Goal: Information Seeking & Learning: Understand process/instructions

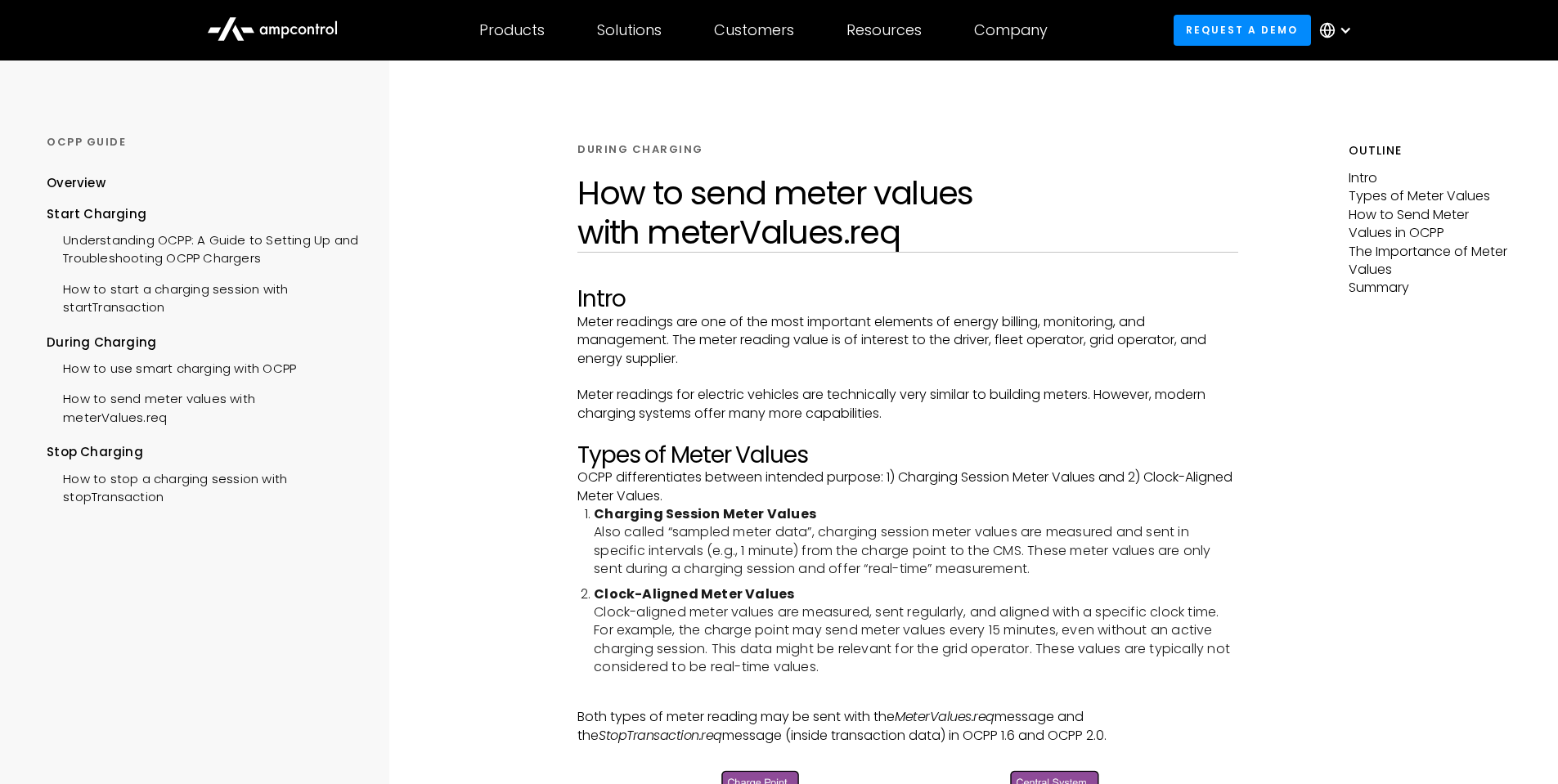
scroll to position [164, 0]
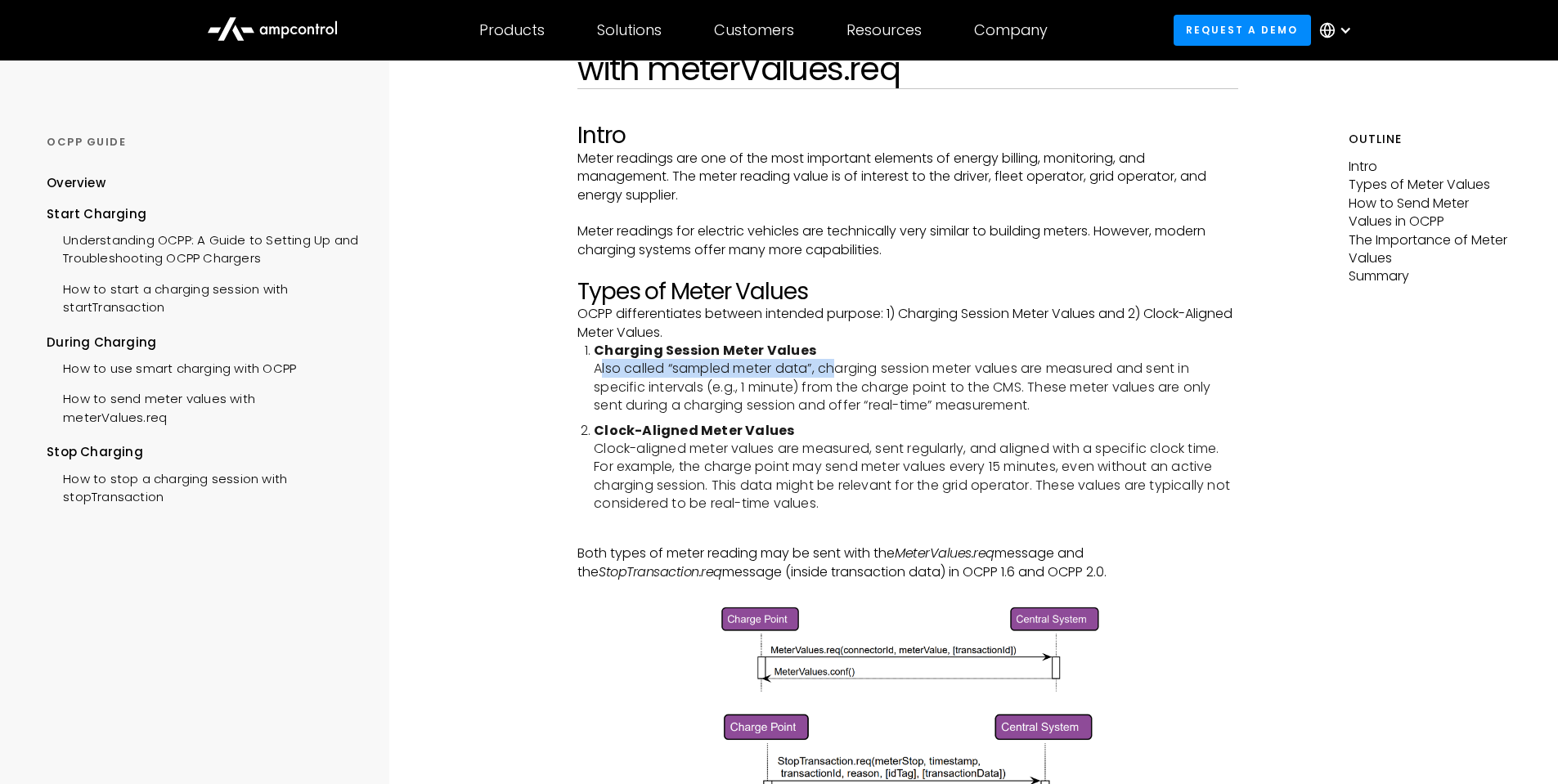
drag, startPoint x: 625, startPoint y: 373, endPoint x: 897, endPoint y: 363, distance: 272.2
click at [895, 363] on li "Charging Session Meter Values Also called “sampled meter data”, charging sessio…" at bounding box center [915, 379] width 644 height 74
click at [899, 363] on li "Charging Session Meter Values Also called “sampled meter data”, charging sessio…" at bounding box center [915, 379] width 644 height 74
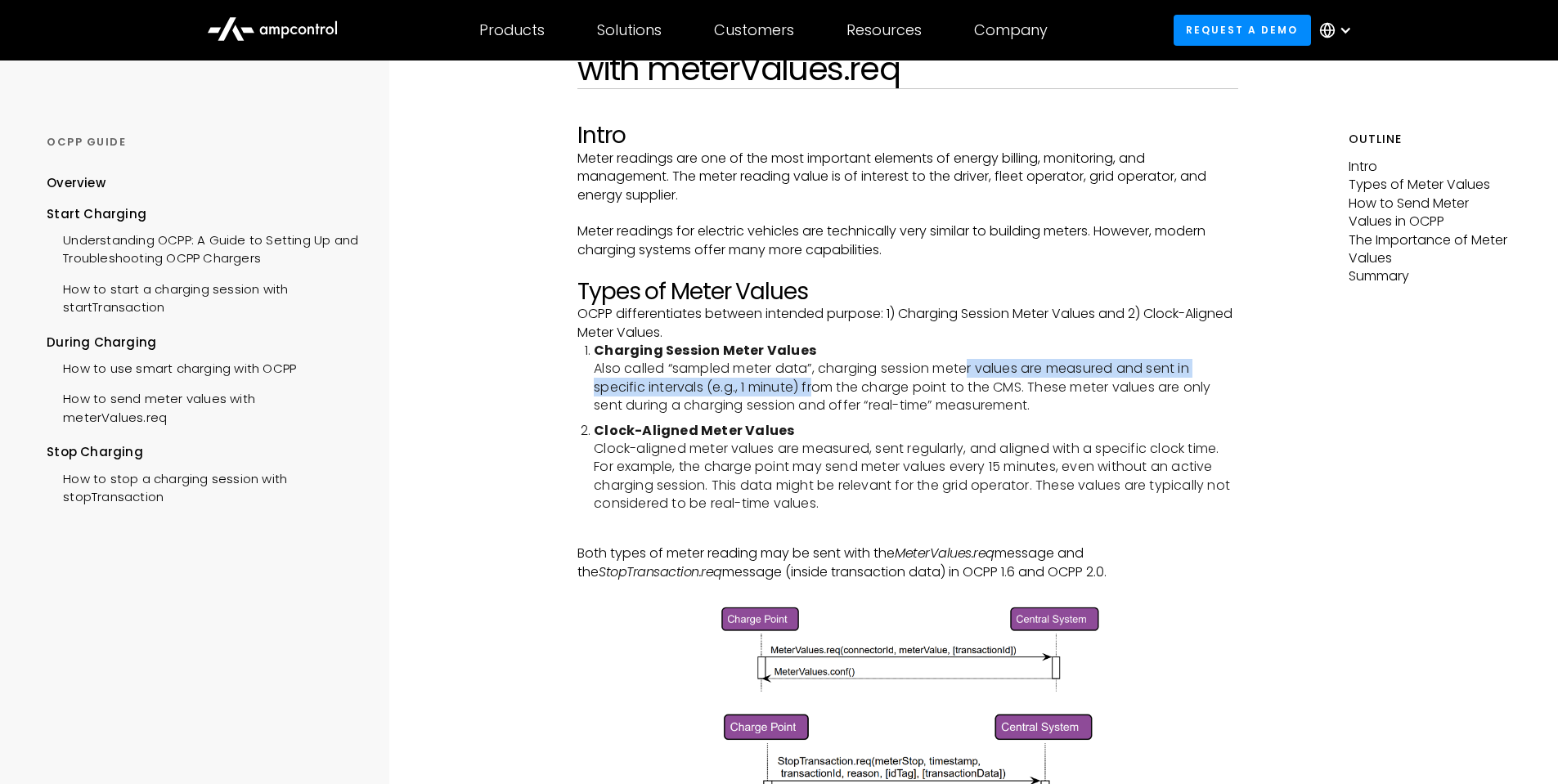
drag, startPoint x: 1035, startPoint y: 373, endPoint x: 1044, endPoint y: 373, distance: 9.0
click at [1042, 373] on li "Charging Session Meter Values Also called “sampled meter data”, charging sessio…" at bounding box center [915, 379] width 644 height 74
click at [1046, 371] on li "Charging Session Meter Values Also called “sampled meter data”, charging sessio…" at bounding box center [915, 379] width 644 height 74
click at [1053, 346] on li "Charging Session Meter Values Also called “sampled meter data”, charging sessio…" at bounding box center [915, 379] width 644 height 74
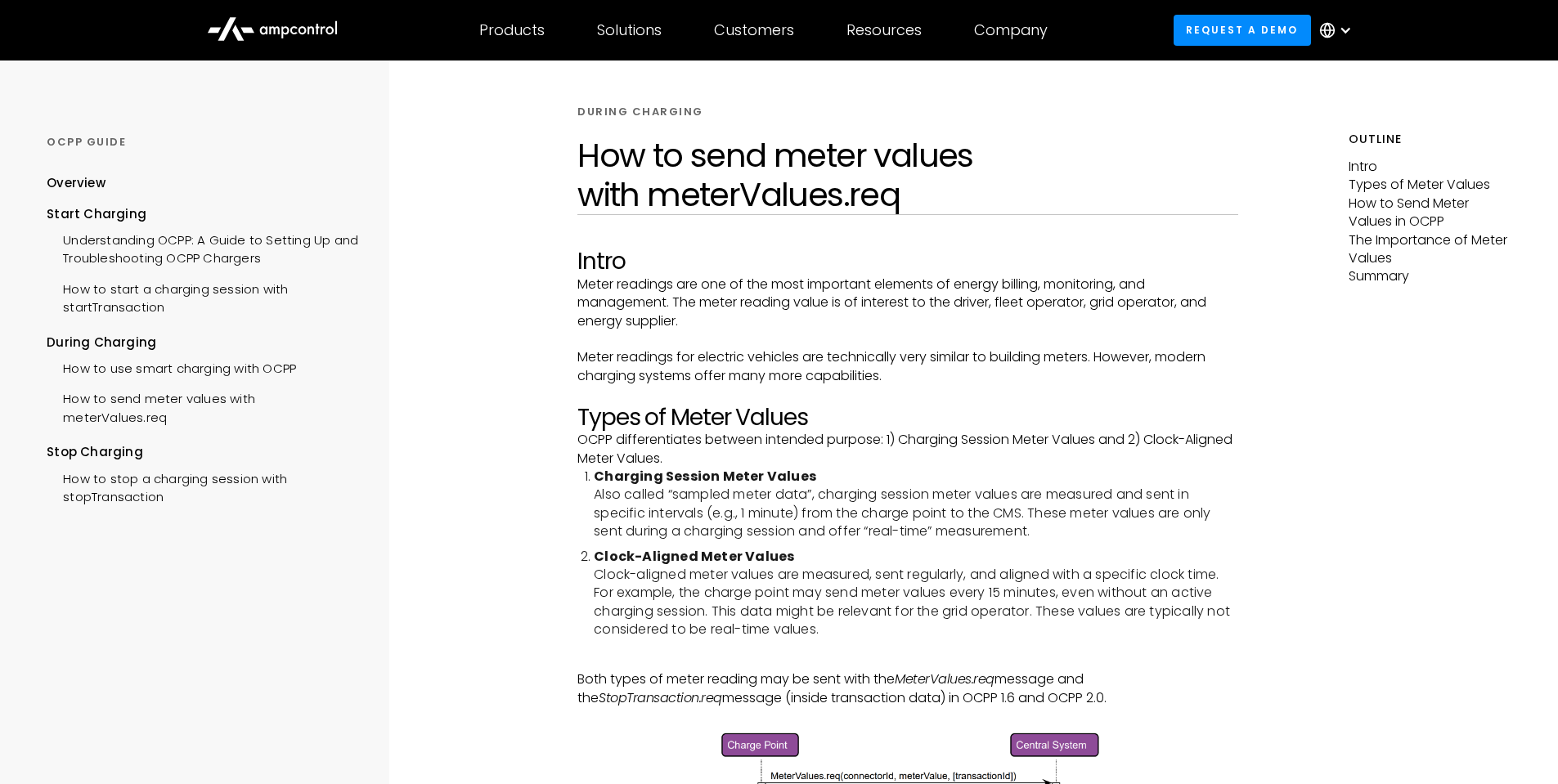
scroll to position [0, 0]
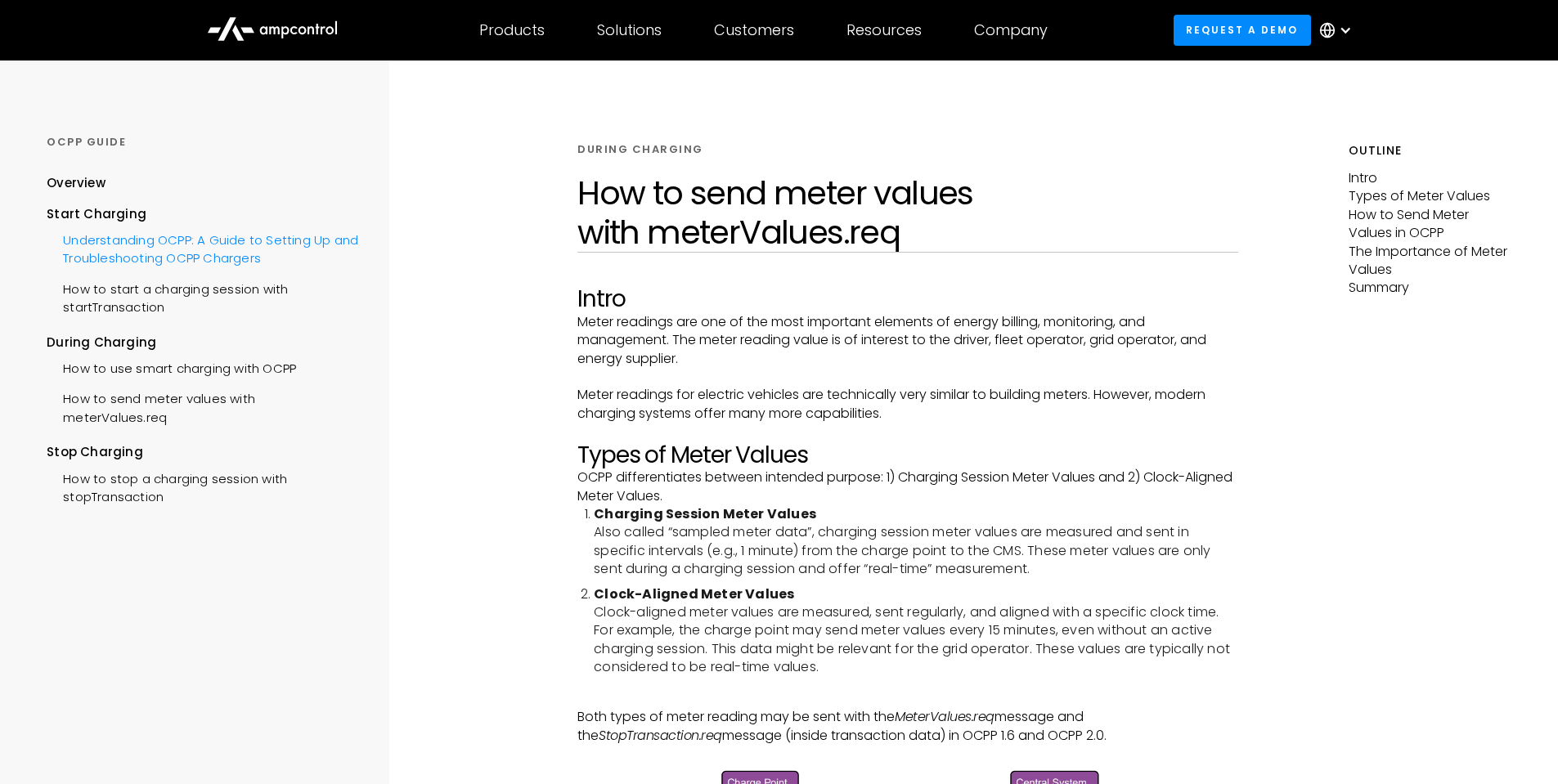
click at [322, 265] on div "Understanding OCPP: A Guide to Setting Up and Troubleshooting OCPP Chargers" at bounding box center [202, 247] width 311 height 49
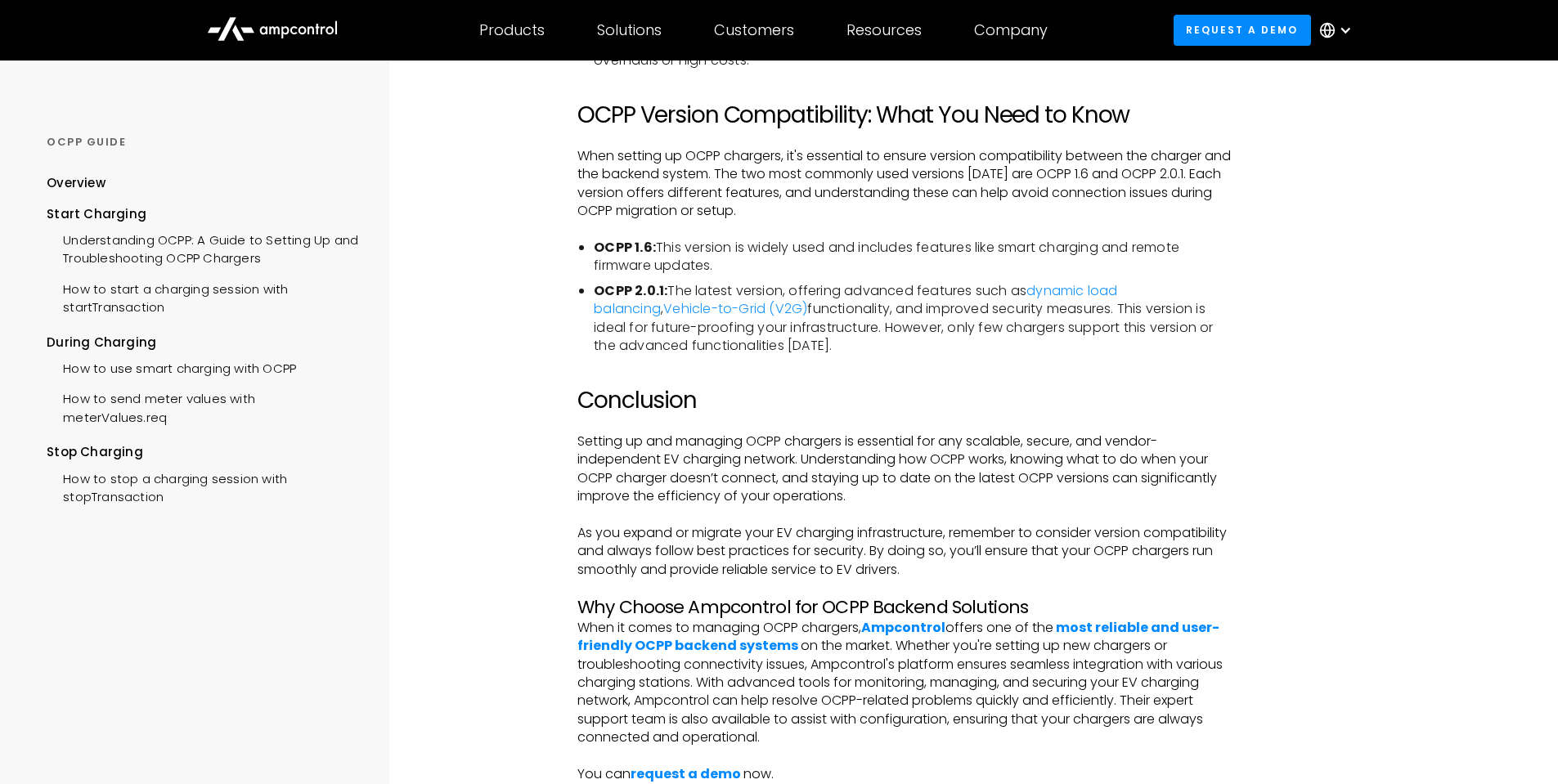
scroll to position [3353, 0]
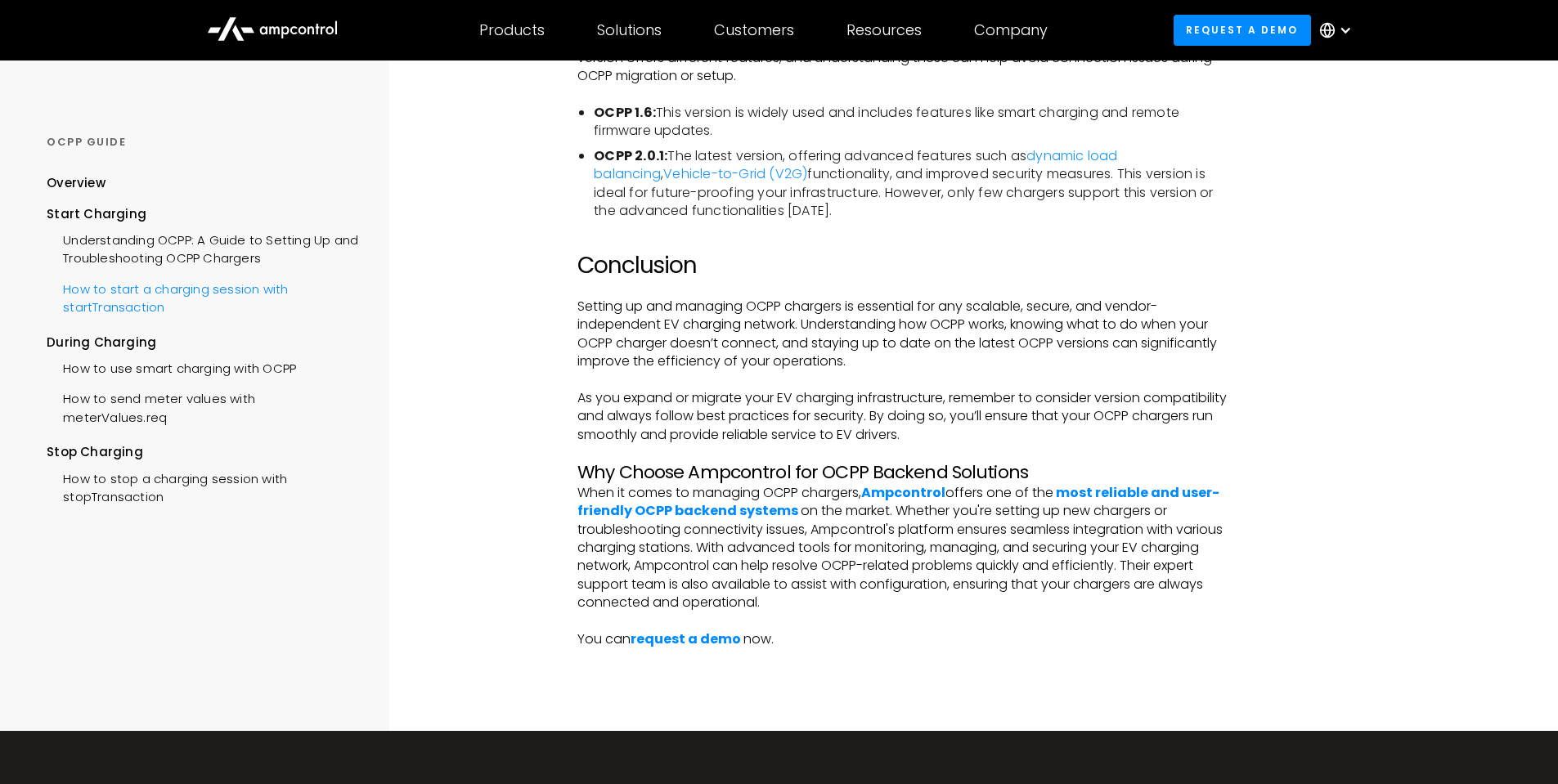
click at [243, 297] on div "How to start a charging session with startTransaction" at bounding box center [202, 297] width 311 height 49
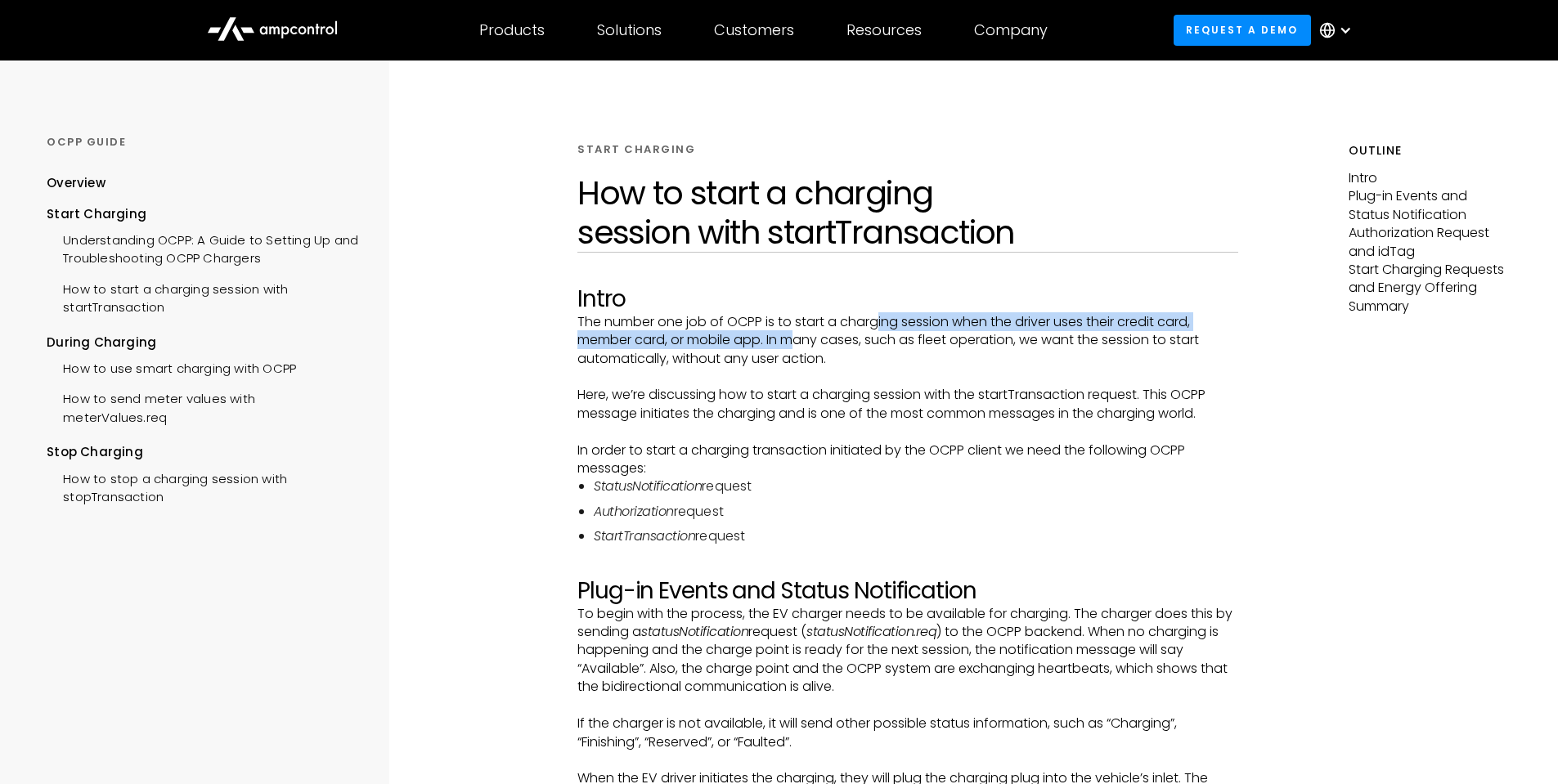
drag, startPoint x: 810, startPoint y: 340, endPoint x: 907, endPoint y: 325, distance: 98.2
click at [893, 326] on p "The number one job of OCPP is to start a charging session when the driver uses …" at bounding box center [908, 341] width 661 height 55
click at [907, 325] on p "The number one job of OCPP is to start a charging session when the driver uses …" at bounding box center [908, 341] width 661 height 55
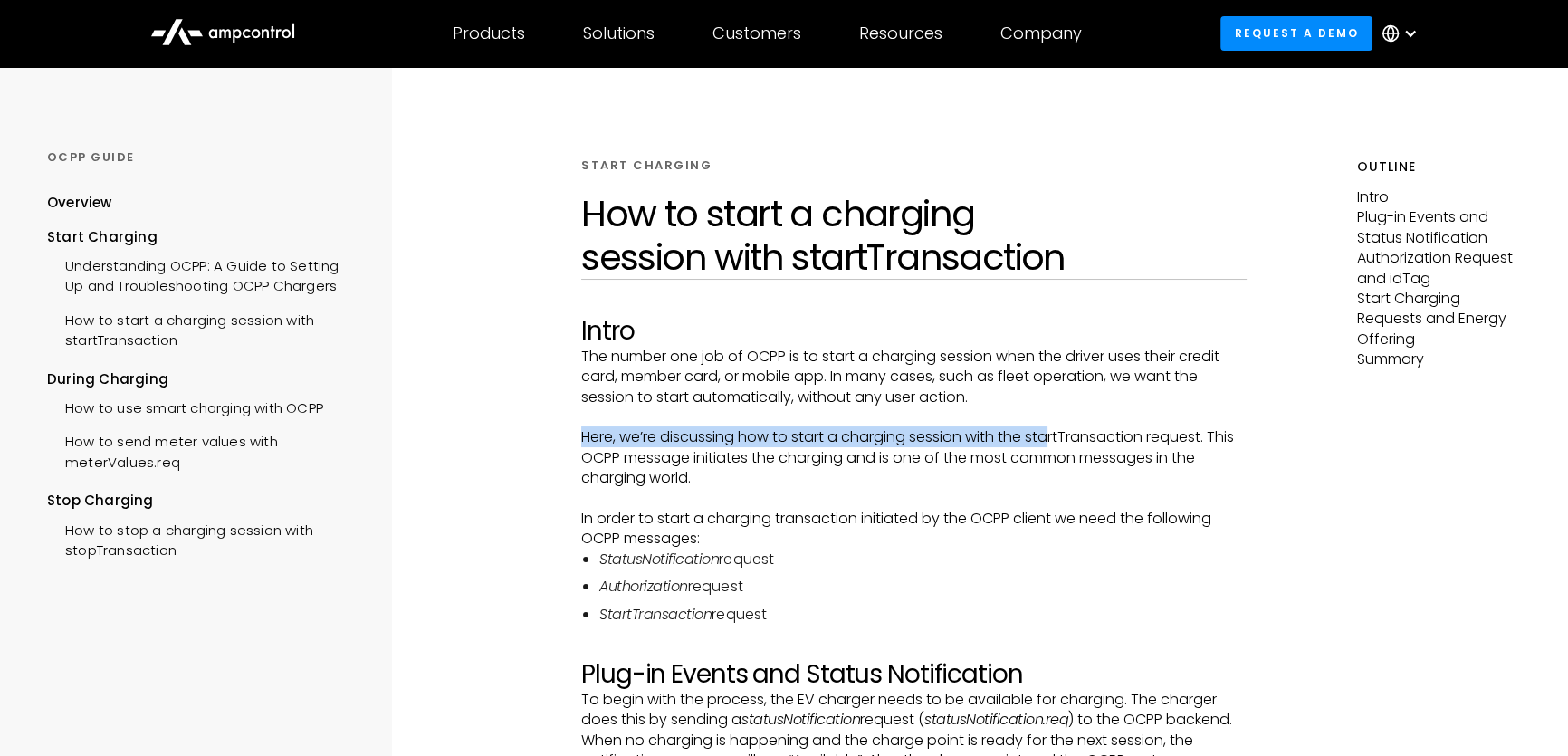
drag, startPoint x: 1052, startPoint y: 428, endPoint x: 1145, endPoint y: 422, distance: 93.2
click at [1145, 422] on p "‍" at bounding box center [913, 417] width 665 height 20
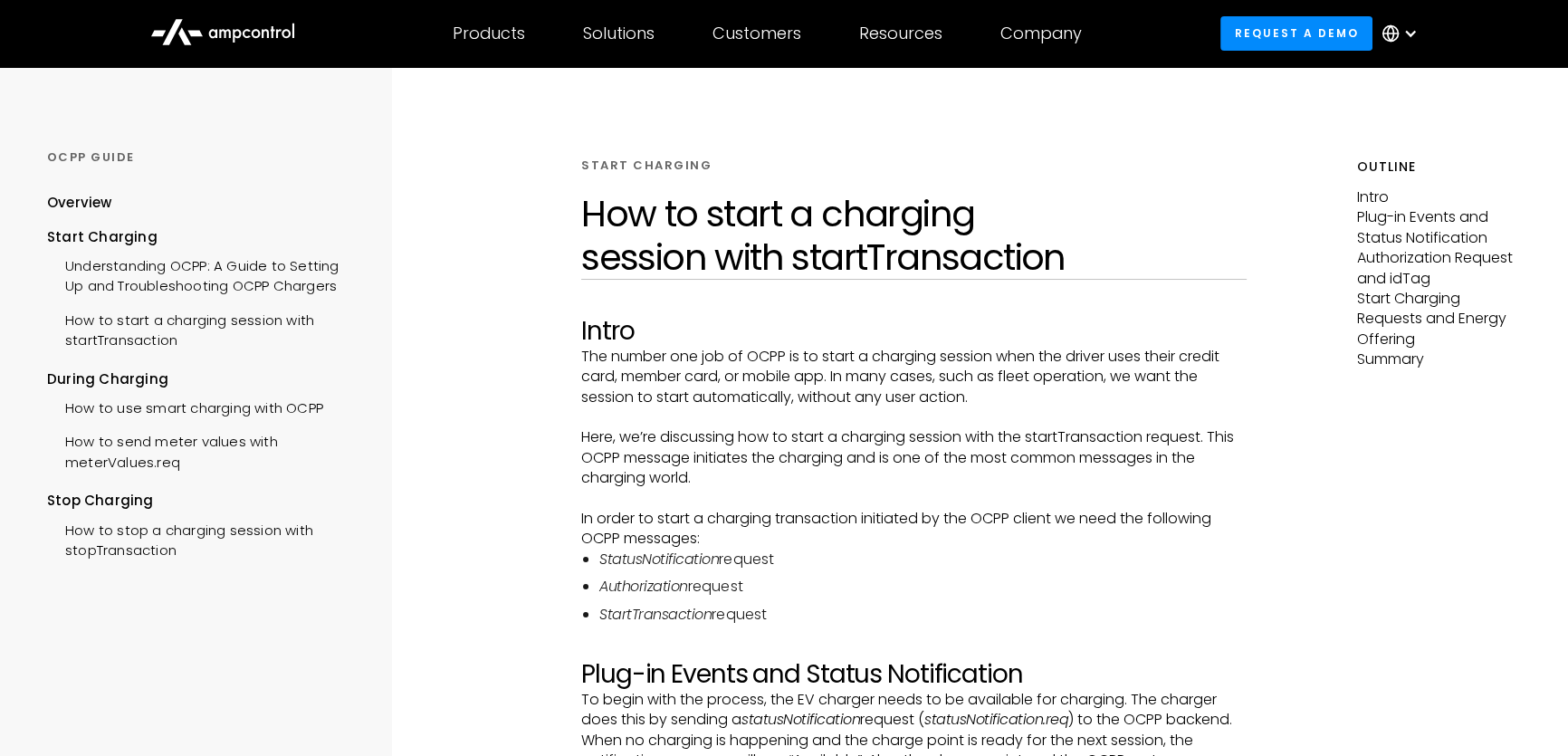
drag, startPoint x: 1221, startPoint y: 418, endPoint x: 1302, endPoint y: 417, distance: 81.0
drag, startPoint x: 812, startPoint y: 463, endPoint x: 1005, endPoint y: 444, distance: 193.9
click at [991, 445] on p "Here, we’re discussing how to start a charging session with the startTransactio…" at bounding box center [913, 458] width 665 height 61
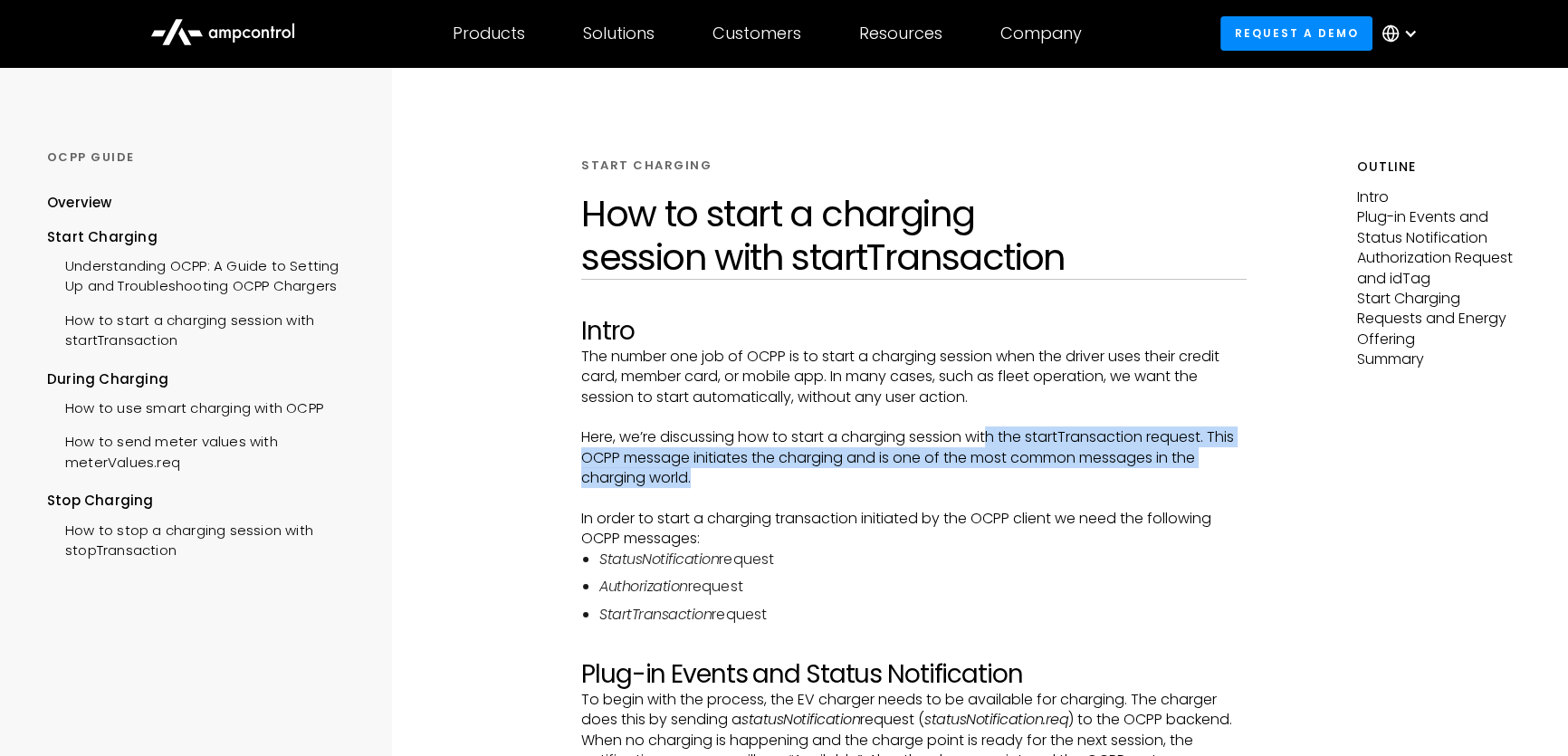
click at [1005, 444] on p "Here, we’re discussing how to start a charging session with the startTransactio…" at bounding box center [913, 458] width 665 height 61
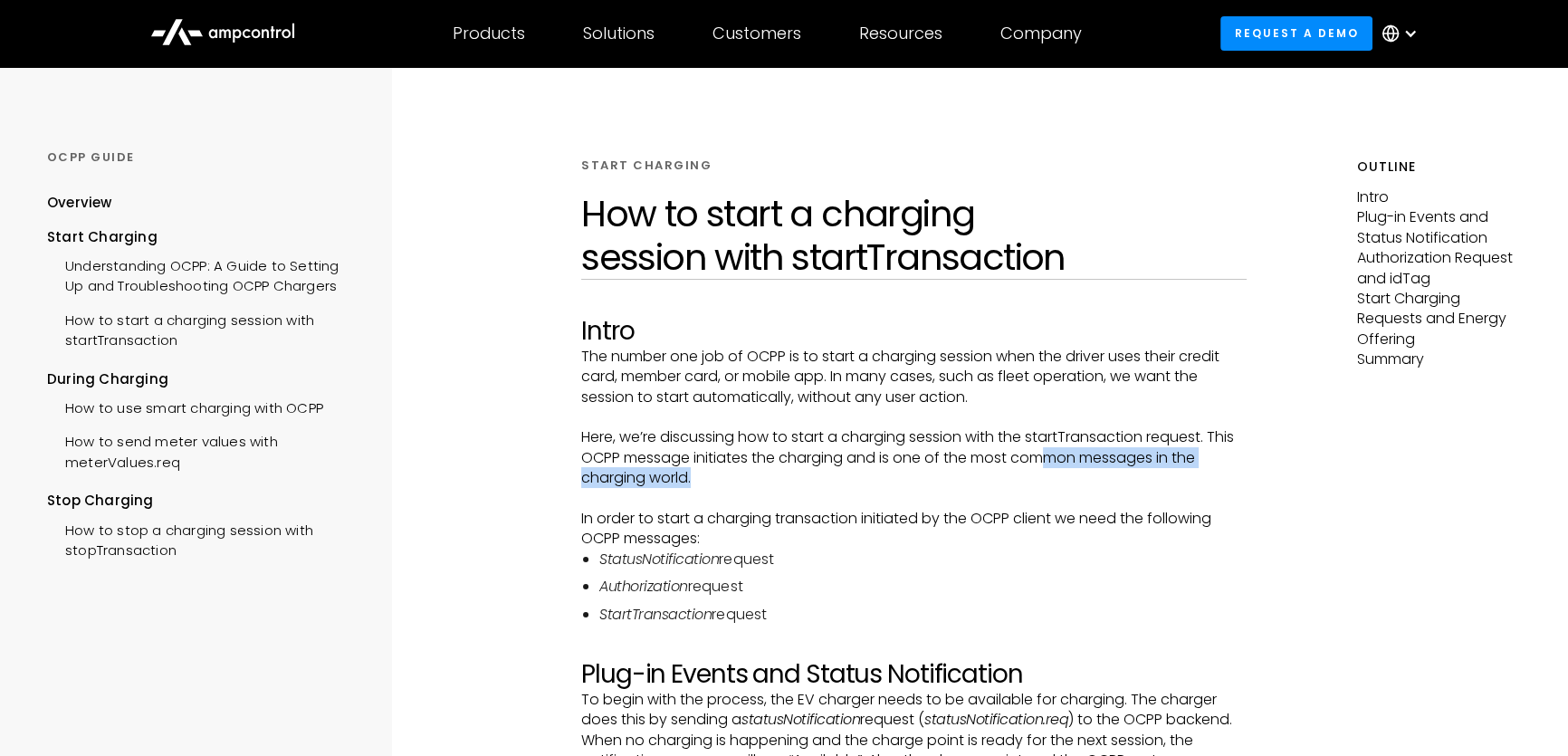
drag, startPoint x: 872, startPoint y: 468, endPoint x: 1074, endPoint y: 457, distance: 202.3
click at [1070, 458] on p "Here, we’re discussing how to start a charging session with the startTransactio…" at bounding box center [913, 458] width 665 height 61
click at [1076, 456] on p "Here, we’re discussing how to start a charging session with the startTransactio…" at bounding box center [913, 458] width 665 height 61
drag, startPoint x: 1036, startPoint y: 464, endPoint x: 1206, endPoint y: 455, distance: 170.2
click at [1199, 456] on p "Here, we’re discussing how to start a charging session with the startTransactio…" at bounding box center [913, 458] width 665 height 61
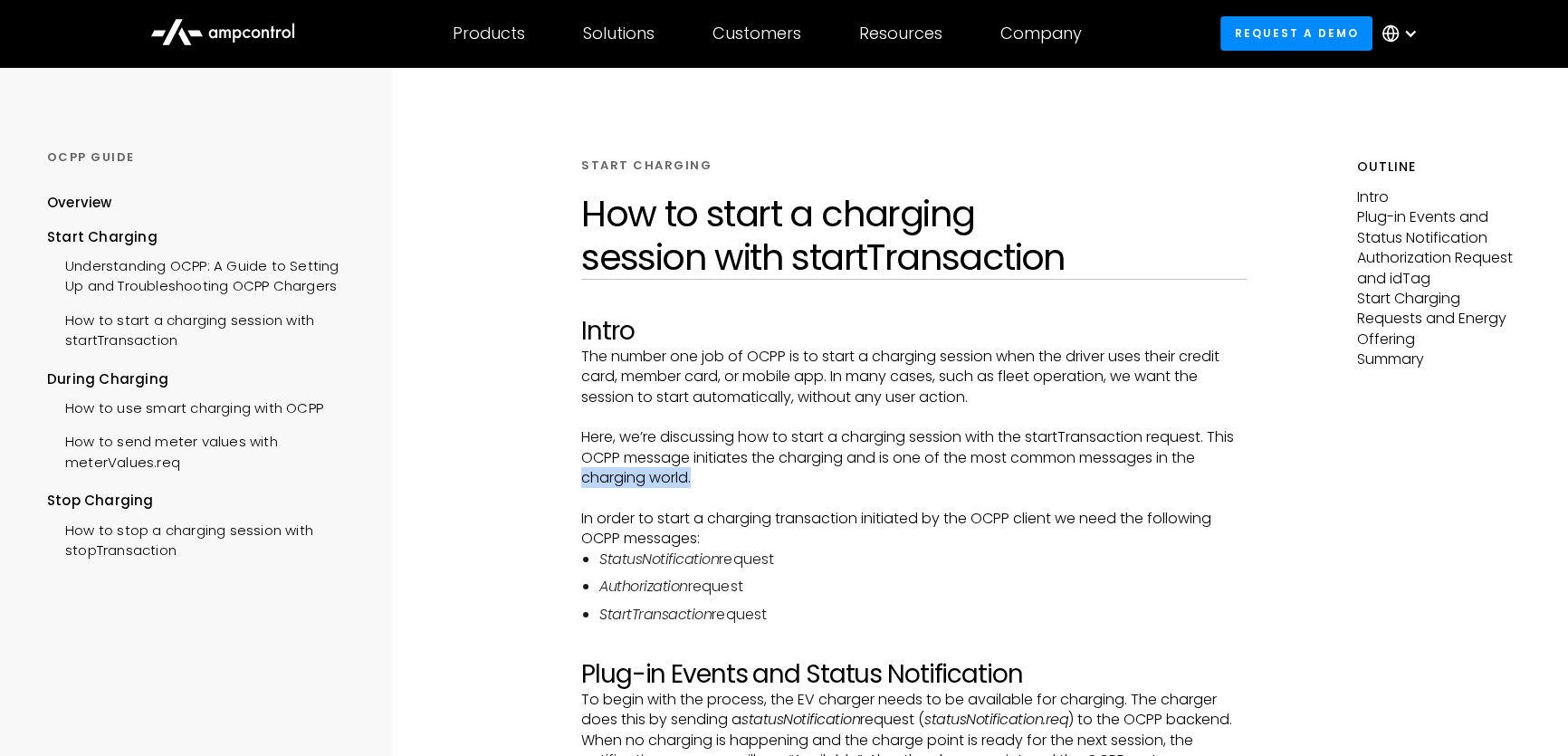
click at [1223, 454] on p "Here, we’re discussing how to start a charging session with the startTransactio…" at bounding box center [913, 458] width 665 height 61
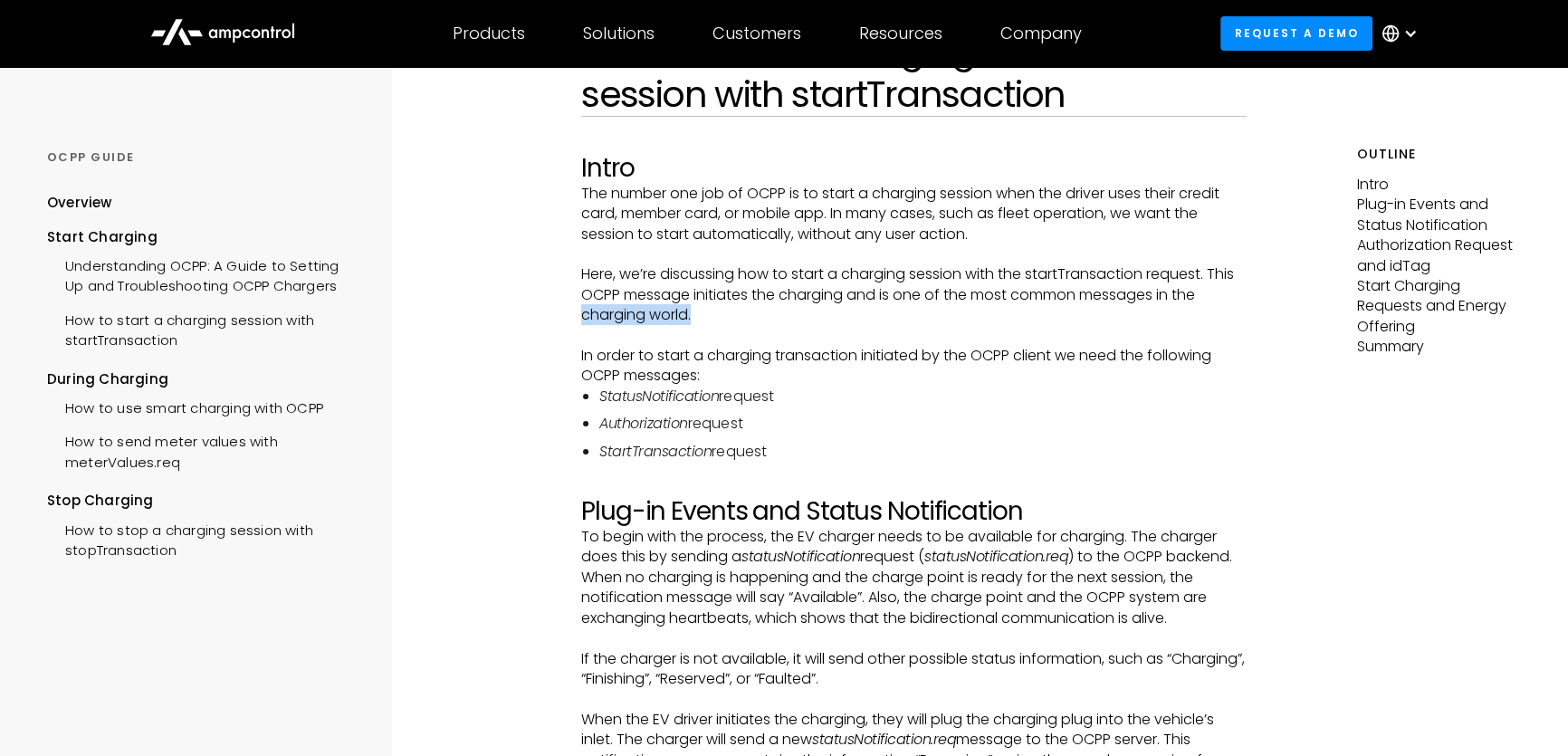
scroll to position [164, 0]
drag, startPoint x: 722, startPoint y: 373, endPoint x: 824, endPoint y: 356, distance: 103.4
click at [790, 358] on p "In order to start a charging transaction initiated by the OCPP client we need t…" at bounding box center [913, 365] width 665 height 41
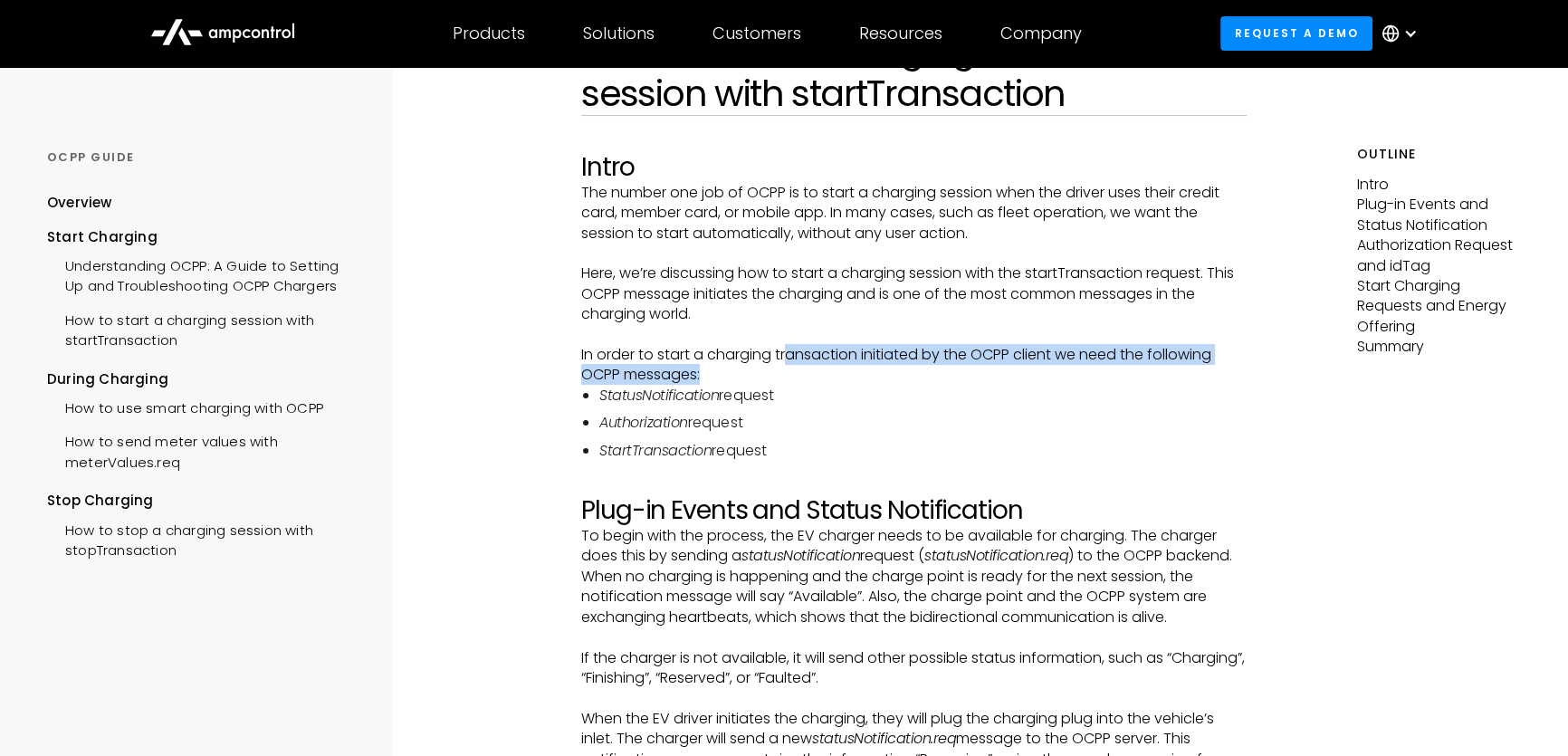
click at [826, 356] on p "In order to start a charging transaction initiated by the OCPP client we need t…" at bounding box center [913, 365] width 665 height 41
click at [827, 356] on p "In order to start a charging transaction initiated by the OCPP client we need t…" at bounding box center [913, 365] width 665 height 41
drag, startPoint x: 734, startPoint y: 399, endPoint x: 861, endPoint y: 387, distance: 127.6
click at [859, 387] on li "StatusNotification request" at bounding box center [923, 395] width 647 height 20
click at [864, 387] on li "StatusNotification request" at bounding box center [923, 395] width 647 height 20
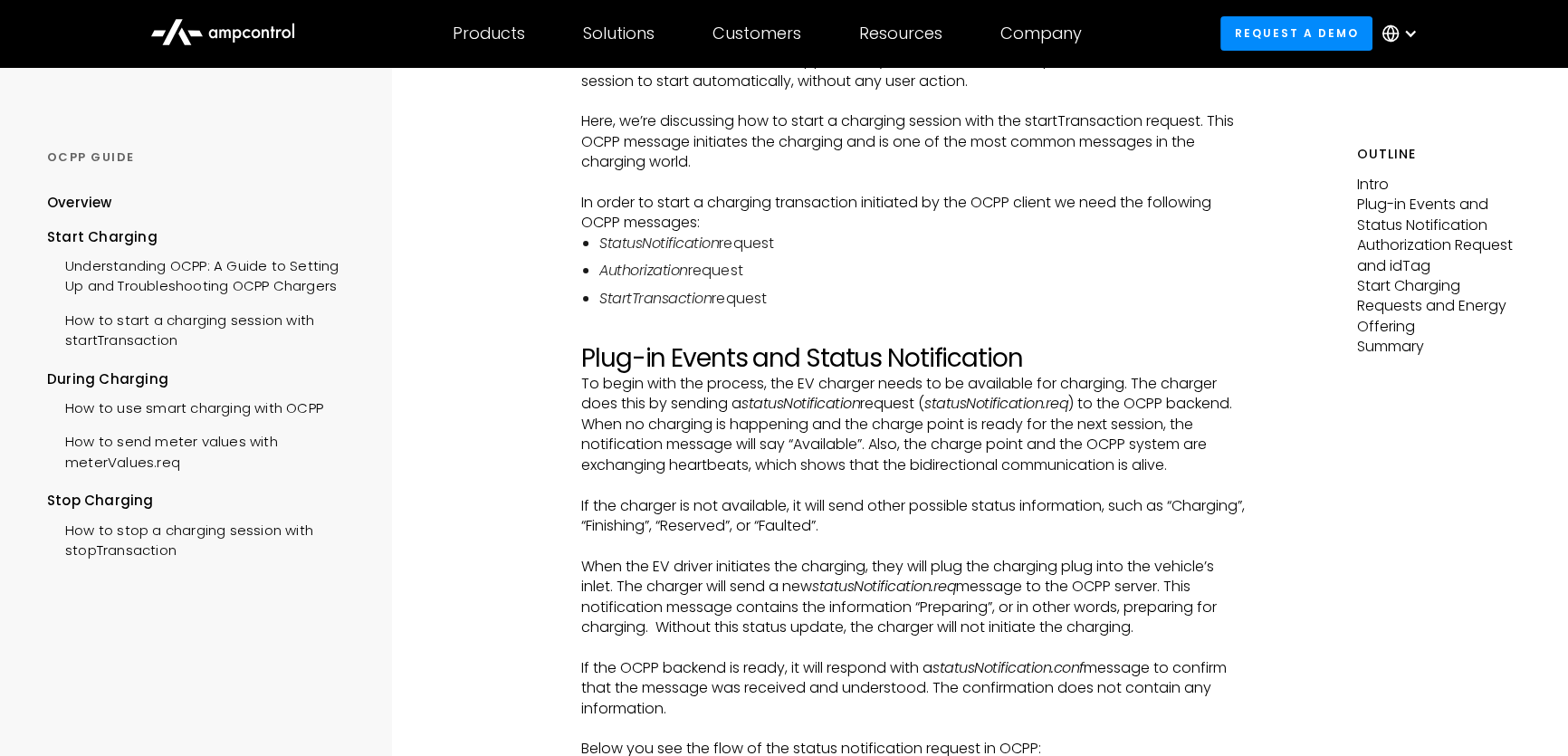
scroll to position [329, 0]
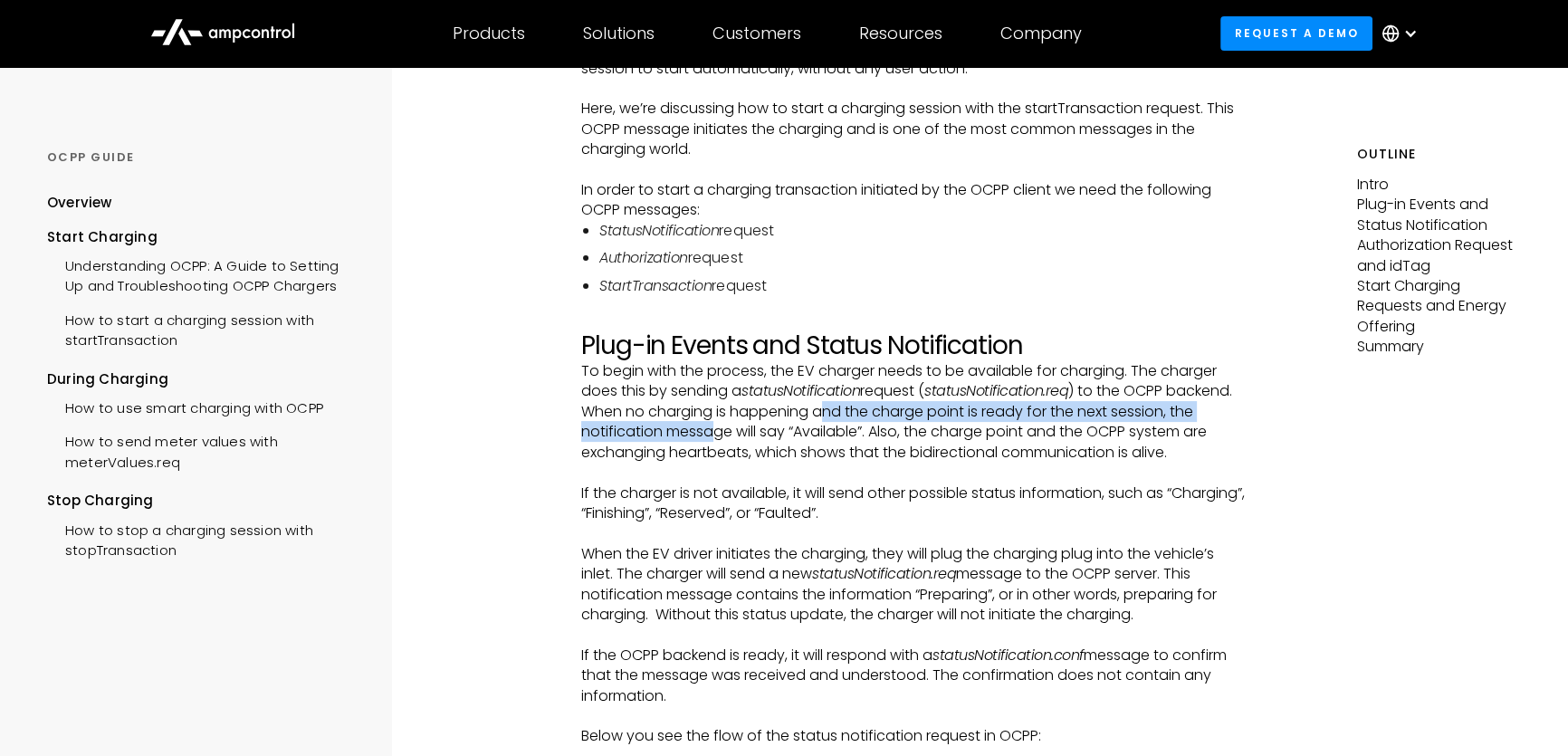
drag, startPoint x: 712, startPoint y: 430, endPoint x: 830, endPoint y: 419, distance: 118.5
click at [829, 419] on p "To begin with the process, the EV charger needs to be available for charging. T…" at bounding box center [913, 411] width 665 height 102
click at [830, 419] on p "To begin with the process, the EV charger needs to be available for charging. T…" at bounding box center [913, 411] width 665 height 102
drag, startPoint x: 645, startPoint y: 489, endPoint x: 838, endPoint y: 471, distance: 193.8
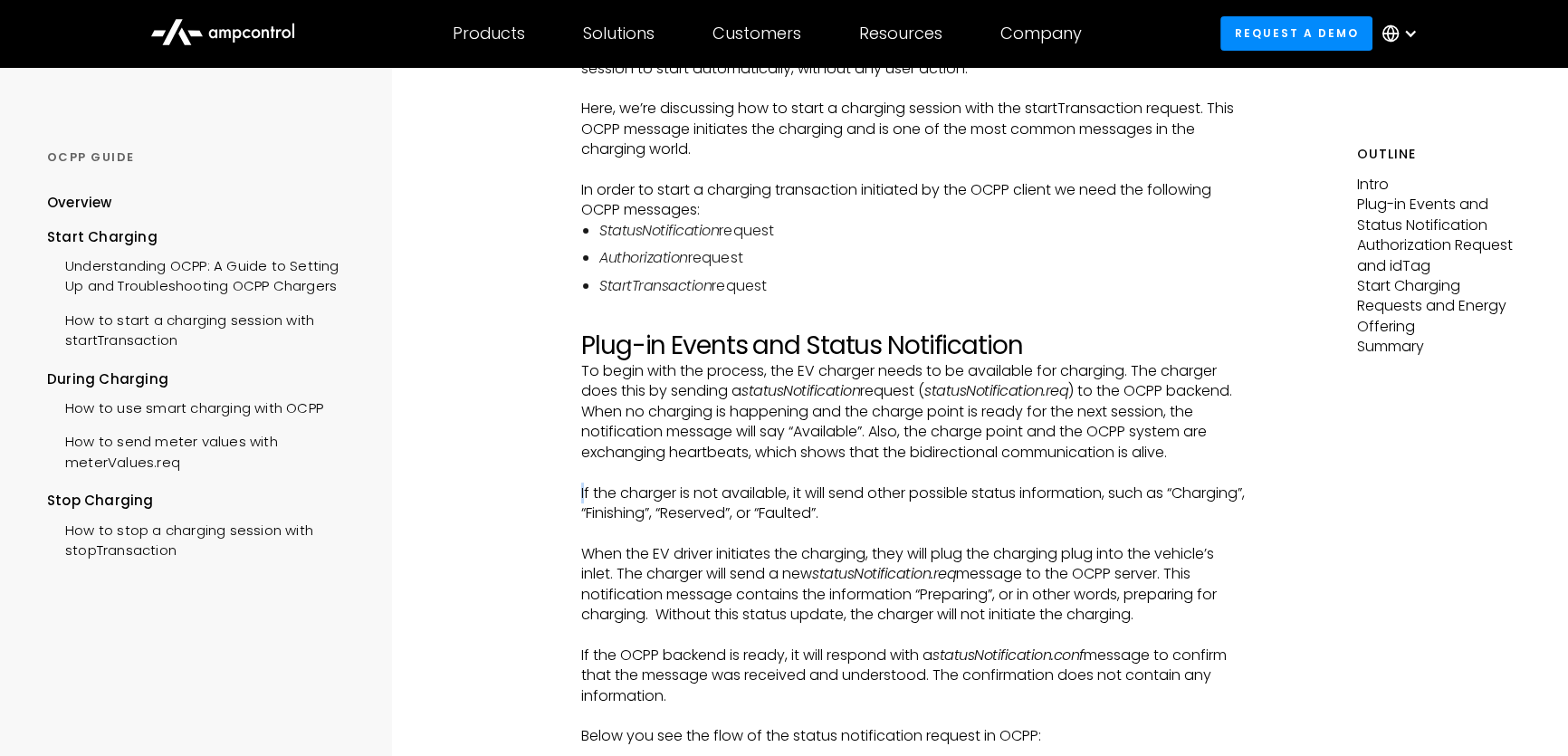
click at [838, 471] on p "‍" at bounding box center [913, 472] width 665 height 20
drag, startPoint x: 654, startPoint y: 497, endPoint x: 867, endPoint y: 470, distance: 214.7
click at [867, 470] on p "‍" at bounding box center [913, 472] width 665 height 20
drag, startPoint x: 586, startPoint y: 553, endPoint x: 734, endPoint y: 540, distance: 148.6
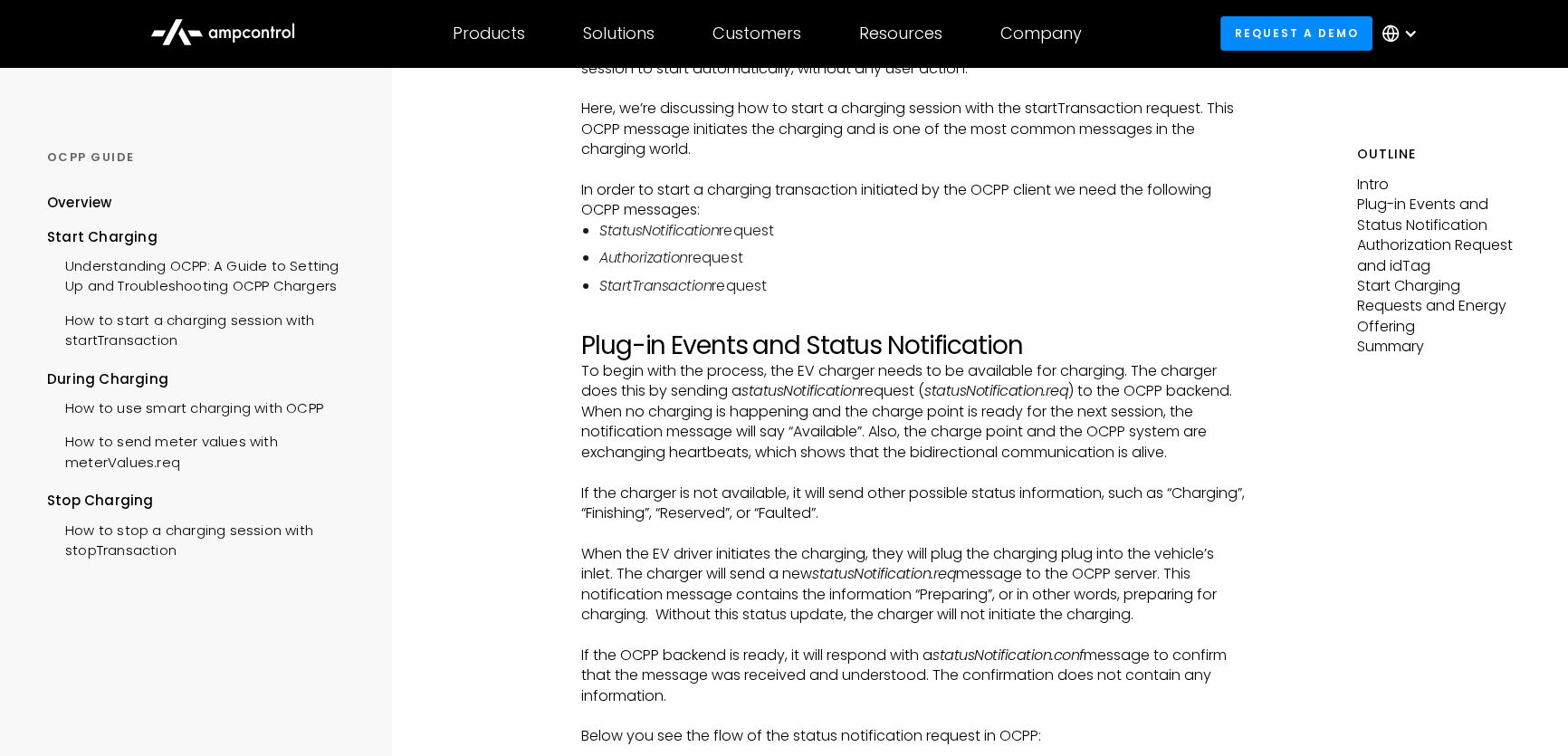
click at [734, 540] on p "‍" at bounding box center [913, 533] width 665 height 20
click at [730, 549] on p "When the EV driver initiates the charging, they will plug the charging plug int…" at bounding box center [913, 585] width 665 height 82
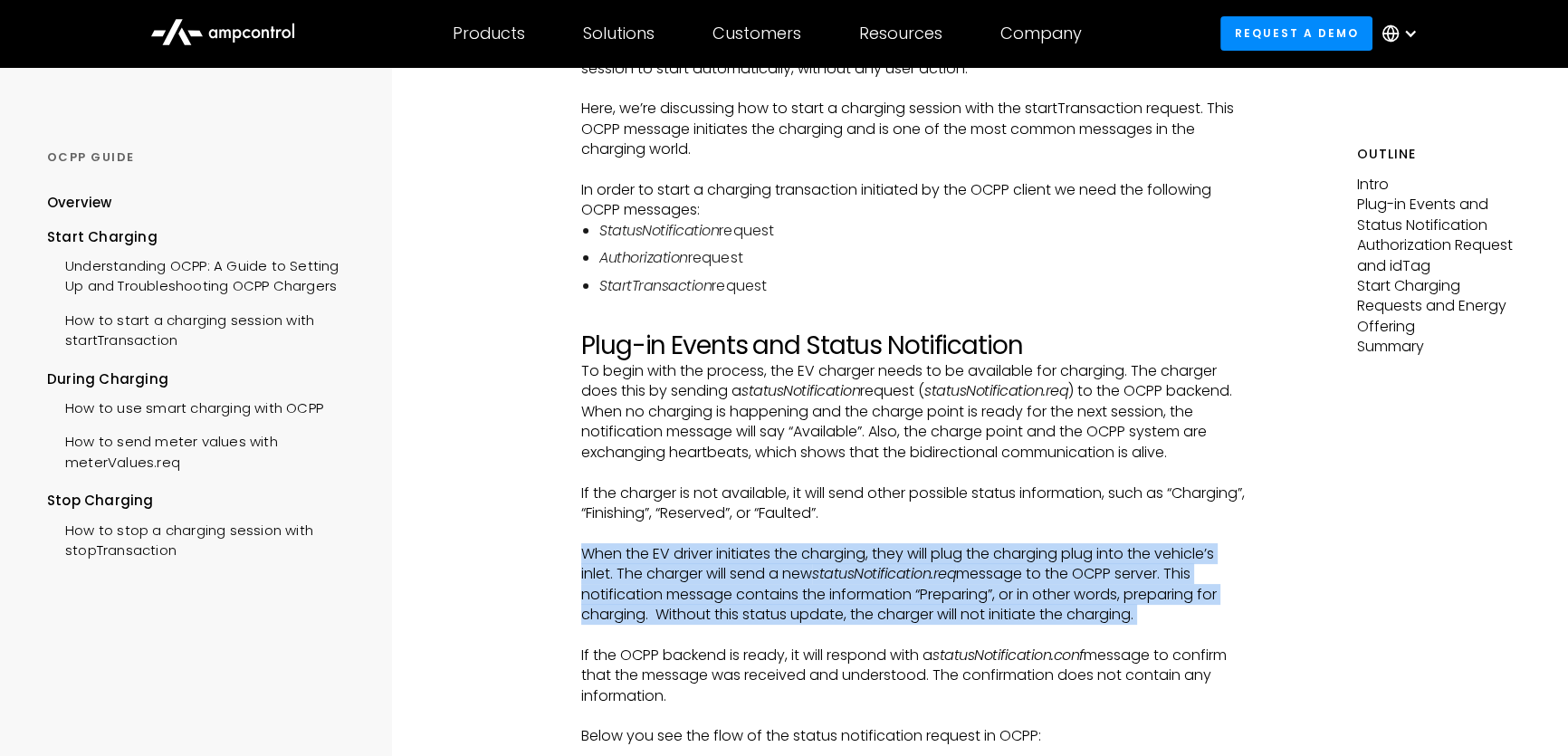
click at [730, 549] on p "When the EV driver initiates the charging, they will plug the charging plug int…" at bounding box center [913, 585] width 665 height 82
click at [601, 563] on p "When the EV driver initiates the charging, they will plug the charging plug int…" at bounding box center [913, 585] width 665 height 82
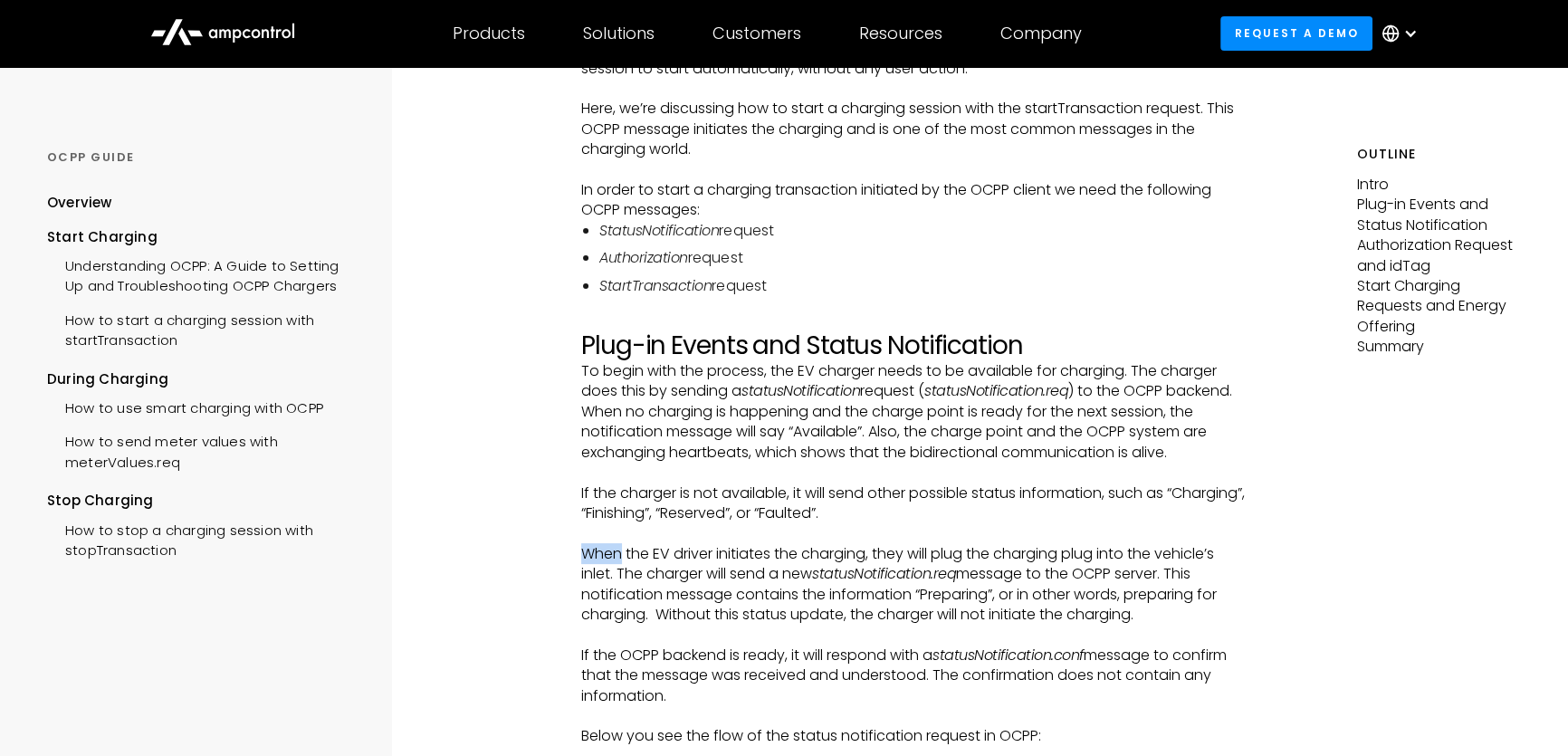
drag, startPoint x: 576, startPoint y: 556, endPoint x: 761, endPoint y: 538, distance: 185.9
click at [761, 538] on p "‍" at bounding box center [913, 533] width 665 height 20
drag, startPoint x: 569, startPoint y: 561, endPoint x: 692, endPoint y: 553, distance: 123.3
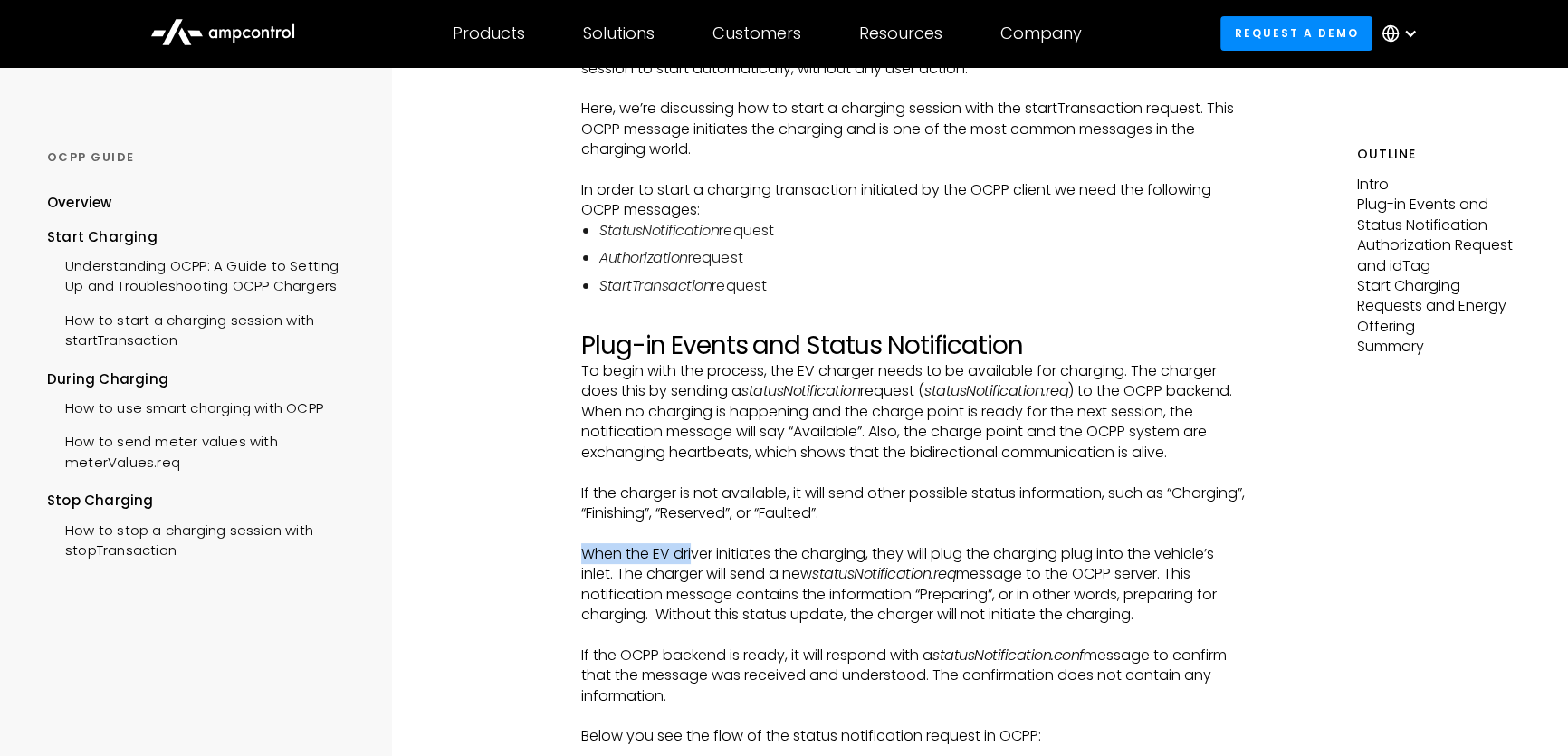
click at [692, 553] on p "When the EV driver initiates the charging, they will plug the charging plug int…" at bounding box center [913, 585] width 665 height 82
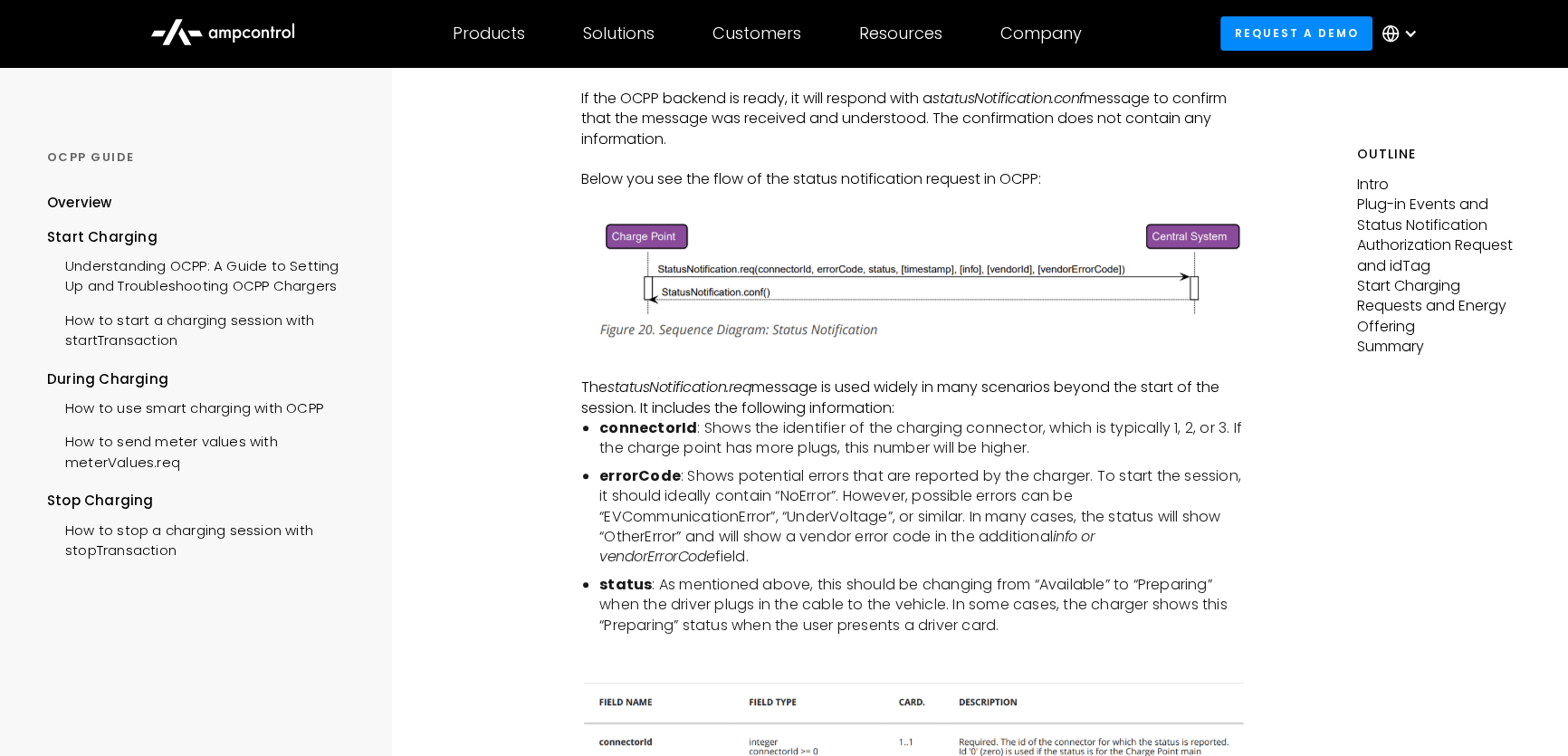
scroll to position [906, 0]
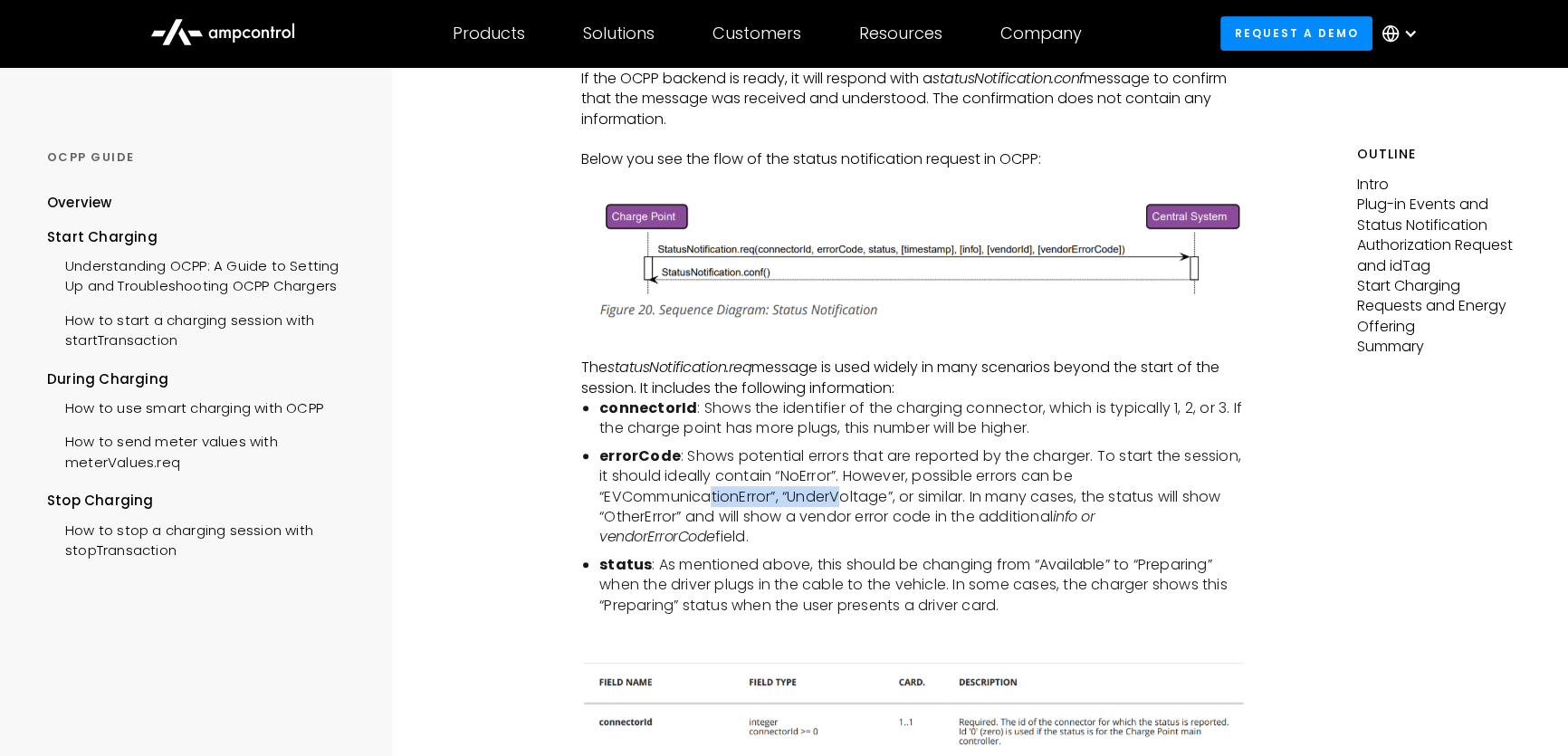
drag, startPoint x: 711, startPoint y: 506, endPoint x: 878, endPoint y: 495, distance: 167.4
click at [878, 495] on li "errorCode : Shows potential errors that are reported by the charger. To start t…" at bounding box center [923, 497] width 647 height 102
click at [880, 494] on li "errorCode : Shows potential errors that are reported by the charger. To start t…" at bounding box center [923, 497] width 647 height 102
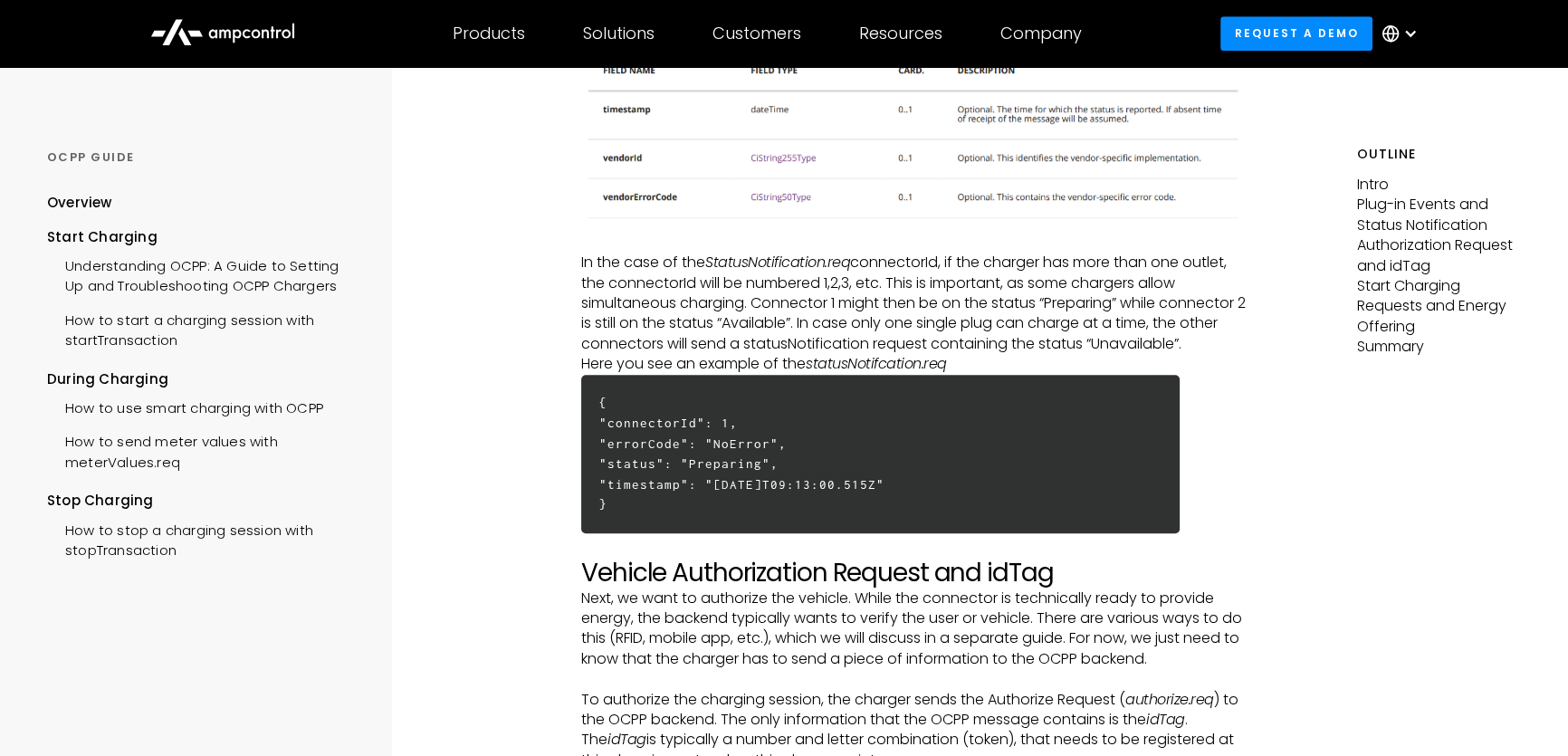
scroll to position [1811, 0]
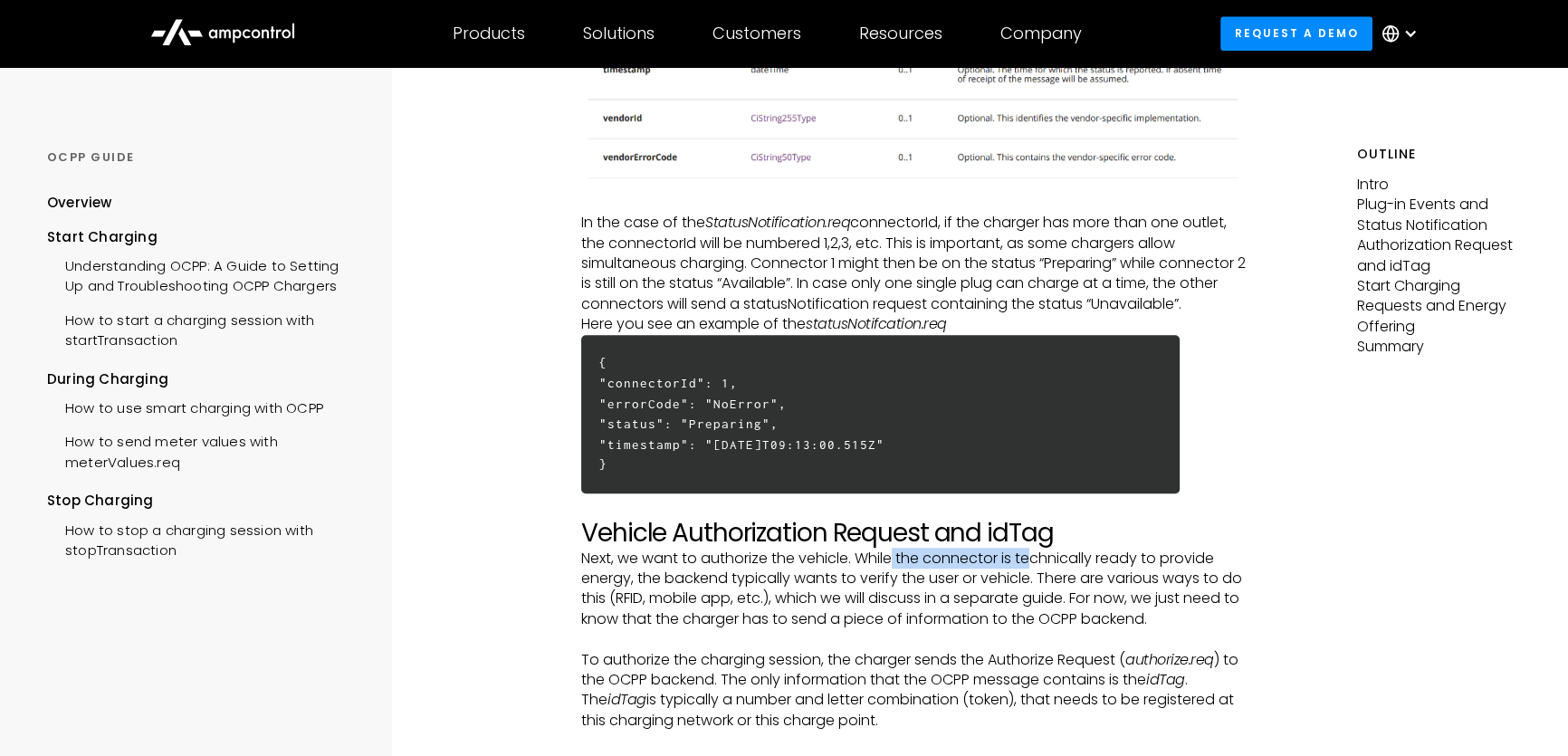
drag, startPoint x: 1033, startPoint y: 564, endPoint x: 1082, endPoint y: 559, distance: 49.3
click at [1079, 560] on p "Next, we want to authorize the vehicle. While the connector is technically read…" at bounding box center [913, 590] width 665 height 82
click at [1086, 559] on p "Next, we want to authorize the vehicle. While the connector is technically read…" at bounding box center [913, 590] width 665 height 82
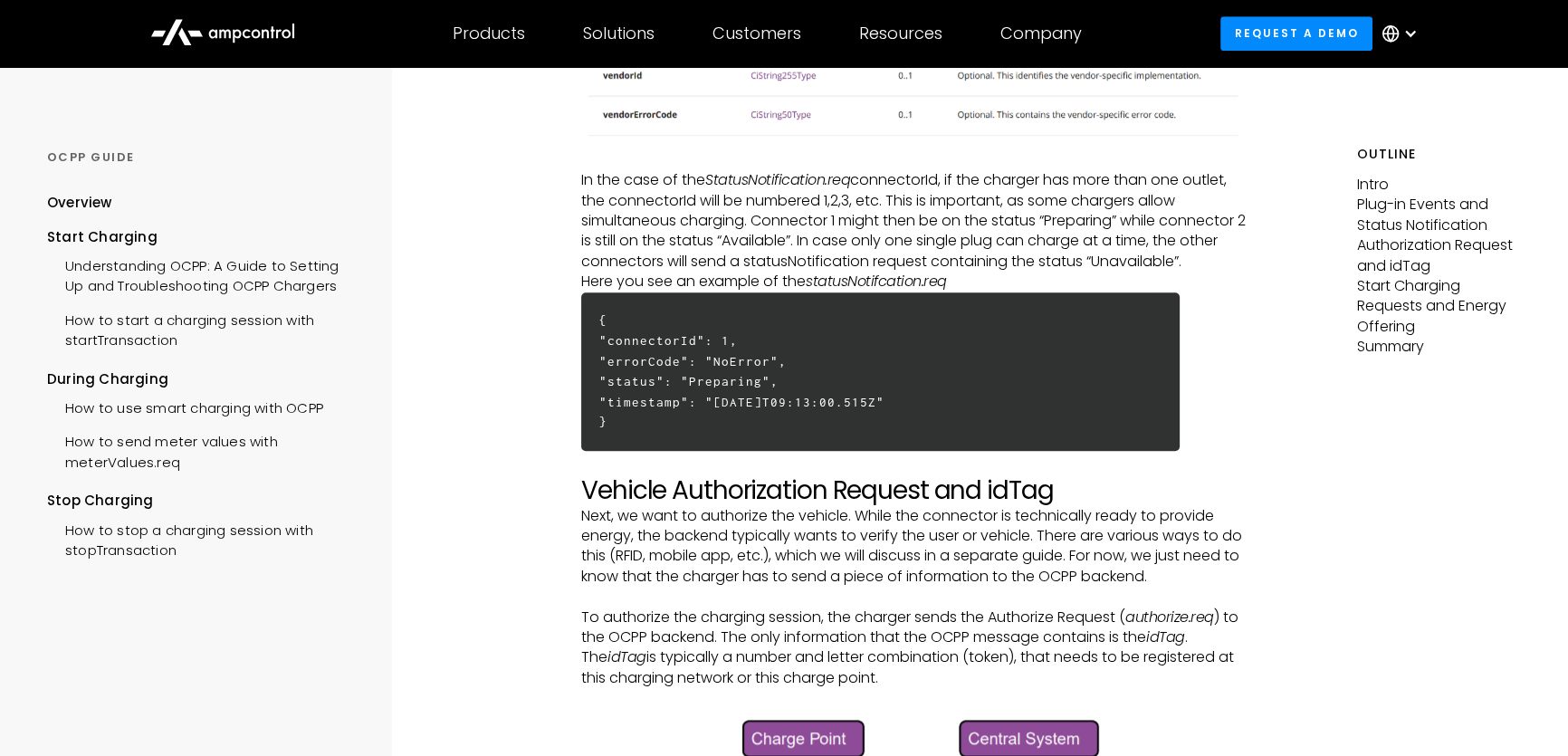
scroll to position [1893, 0]
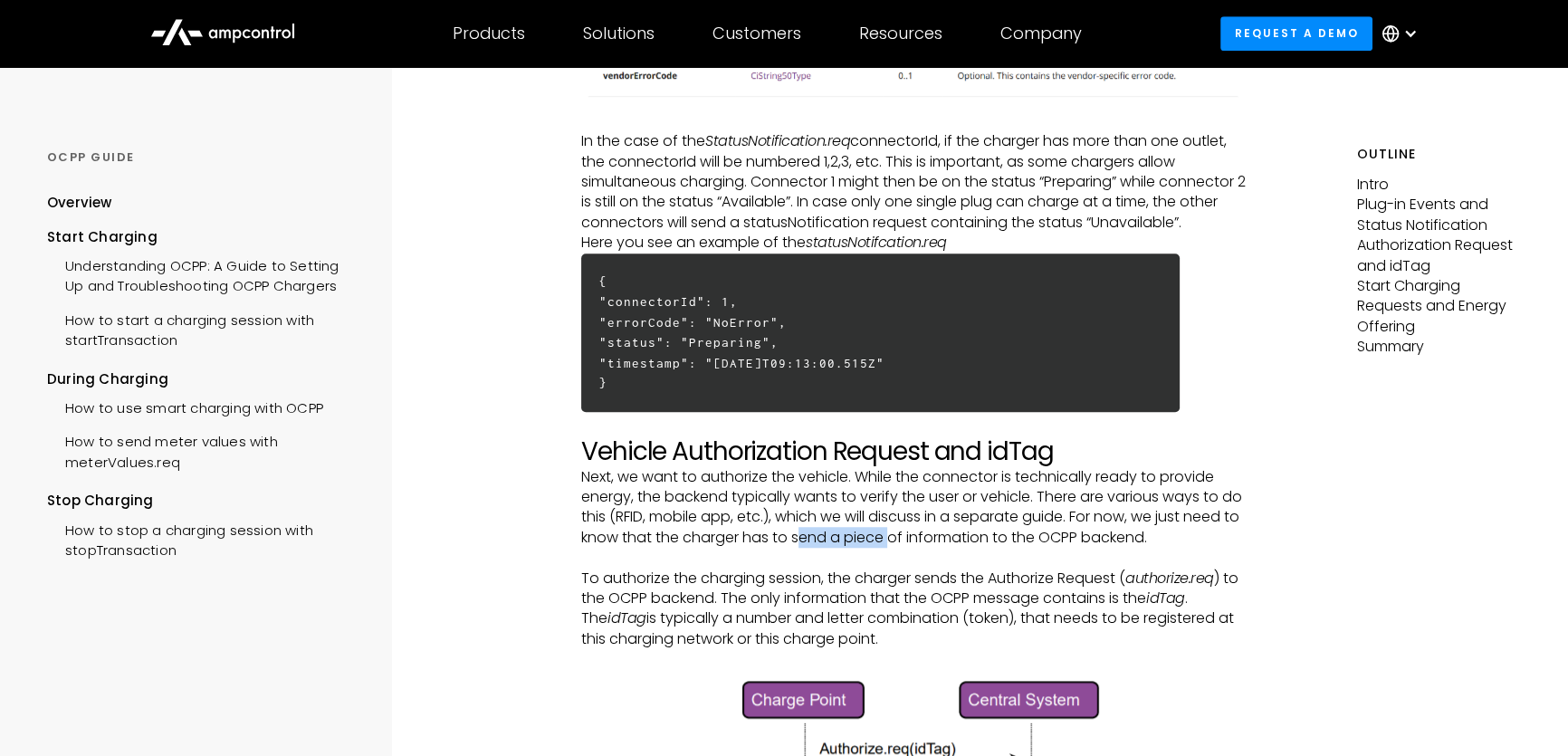
drag, startPoint x: 856, startPoint y: 544, endPoint x: 986, endPoint y: 532, distance: 130.6
click at [975, 535] on p "Next, we want to authorize the vehicle. While the connector is technically read…" at bounding box center [913, 508] width 665 height 82
click at [993, 531] on p "Next, we want to authorize the vehicle. While the connector is technically read…" at bounding box center [913, 508] width 665 height 82
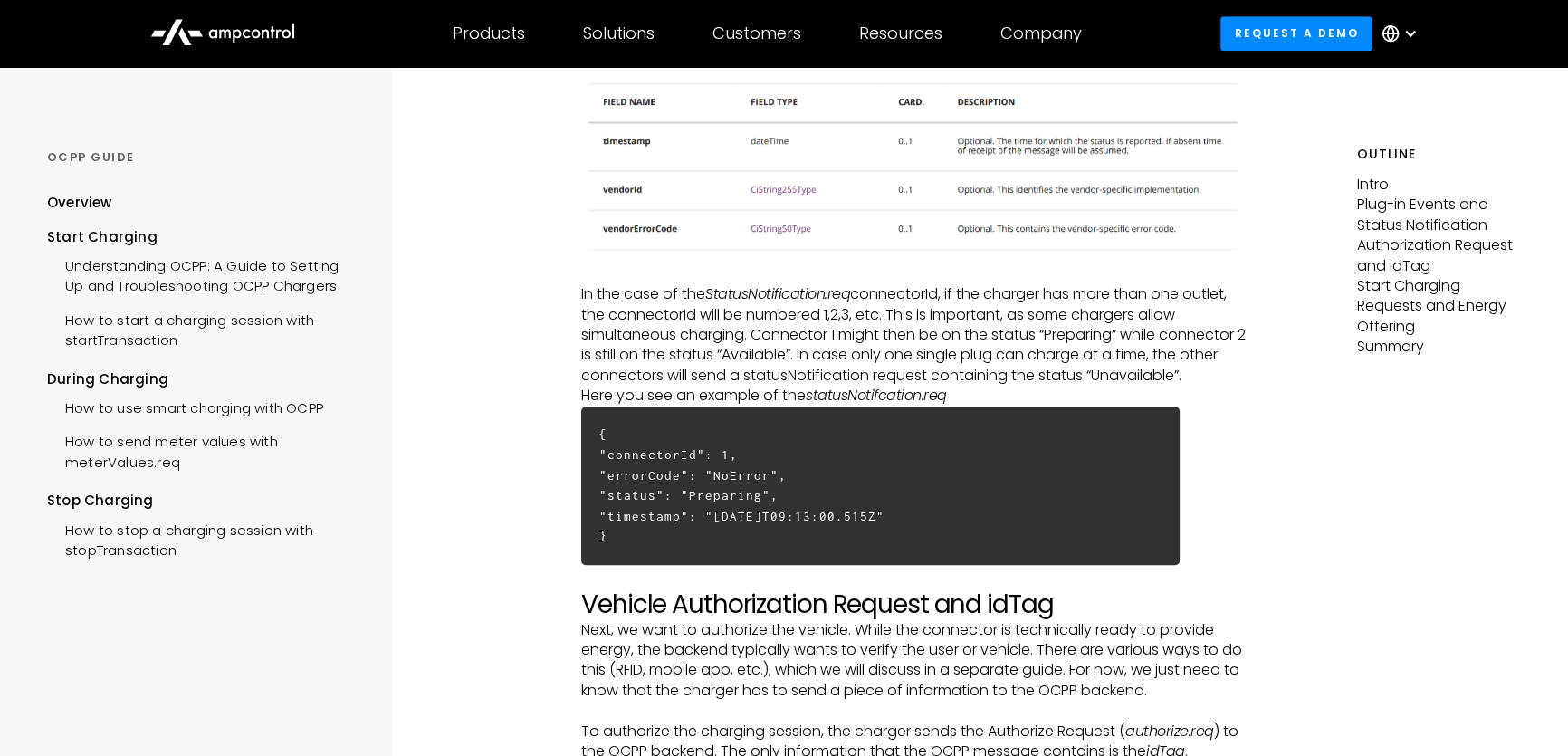
scroll to position [1822, 0]
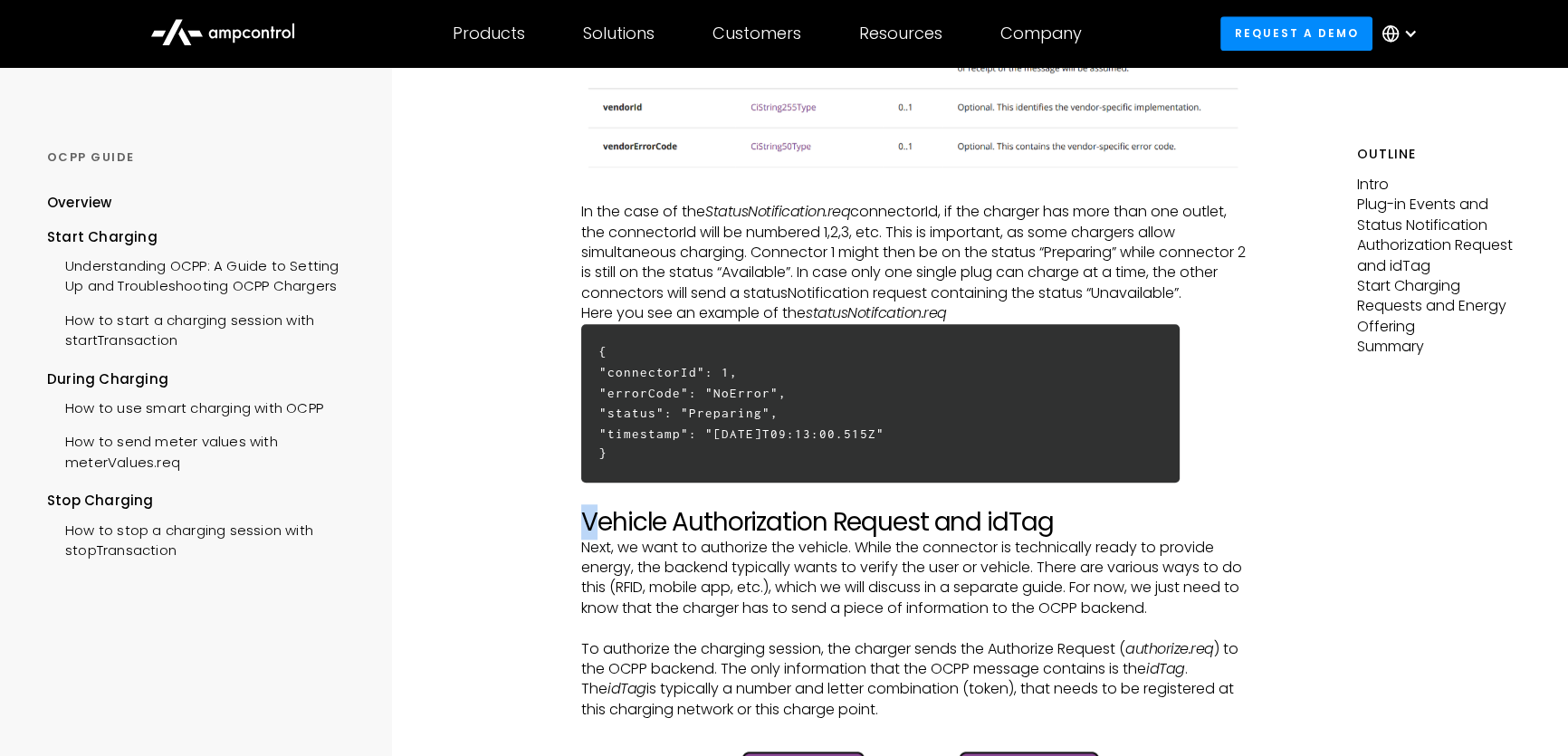
drag, startPoint x: 660, startPoint y: 519, endPoint x: 1079, endPoint y: 497, distance: 419.6
click at [1079, 497] on p "‍" at bounding box center [913, 497] width 665 height 20
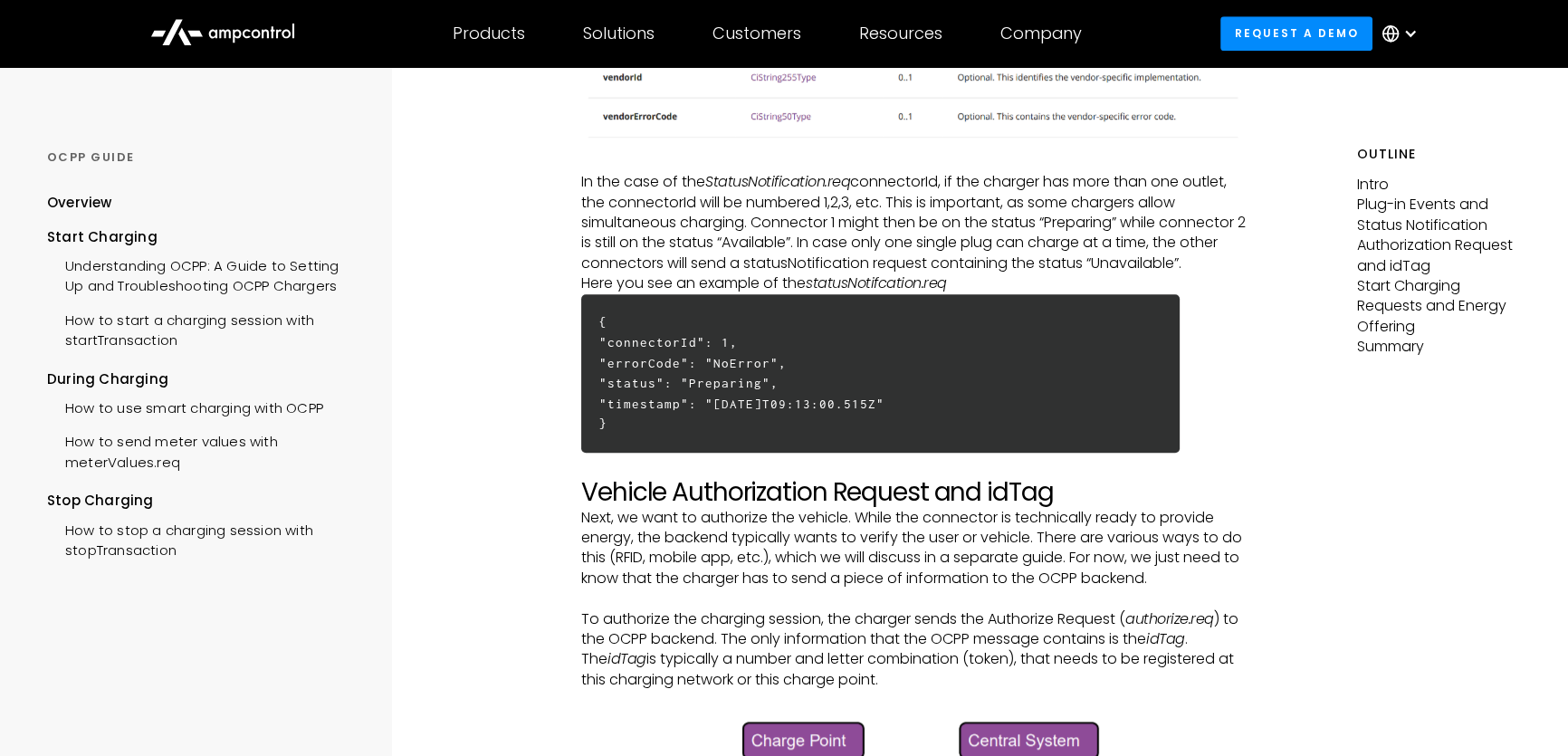
scroll to position [1904, 0]
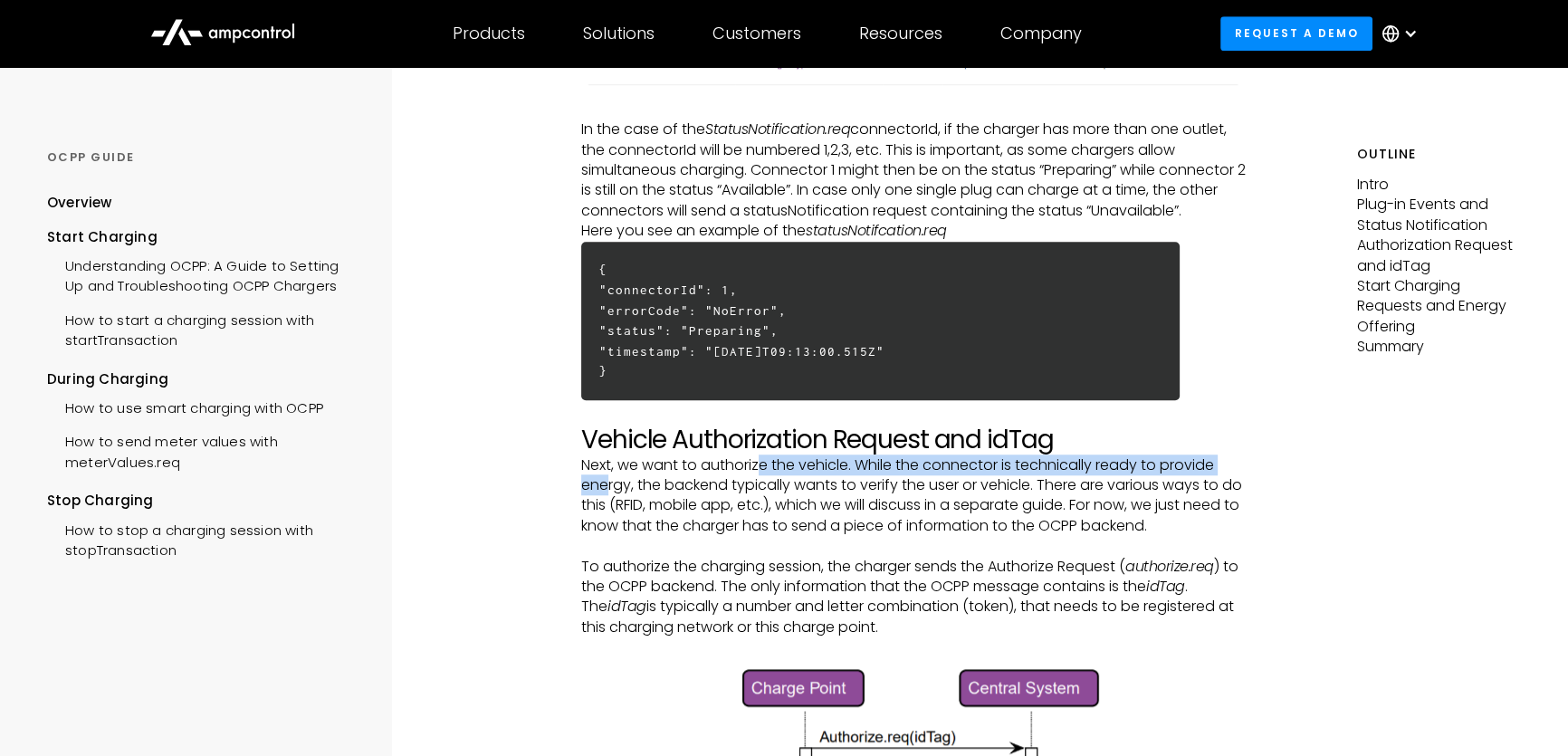
drag, startPoint x: 610, startPoint y: 476, endPoint x: 811, endPoint y: 451, distance: 202.5
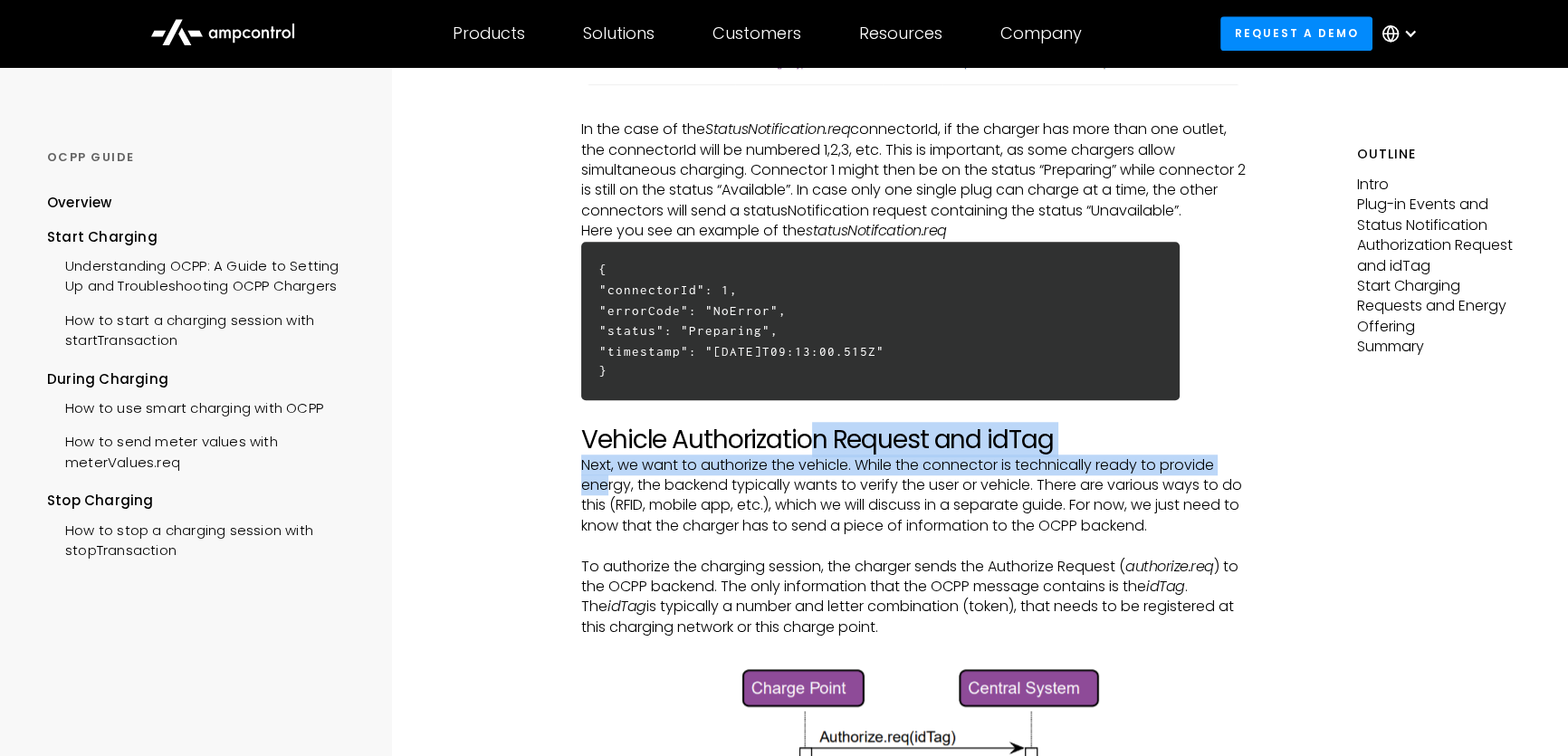
click at [811, 451] on h2 "Vehicle Authorization Request and idTag" at bounding box center [913, 440] width 665 height 30
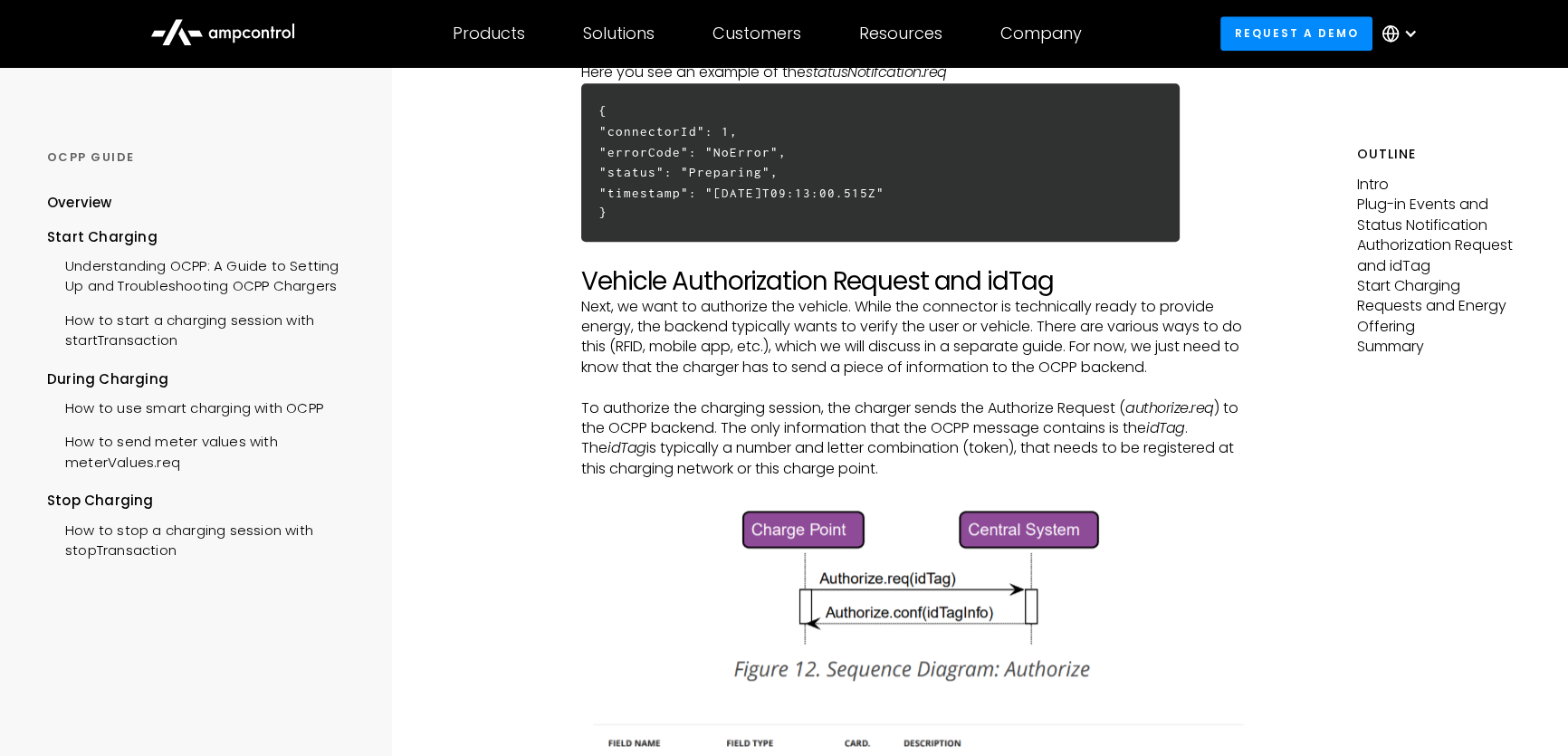
scroll to position [2070, 0]
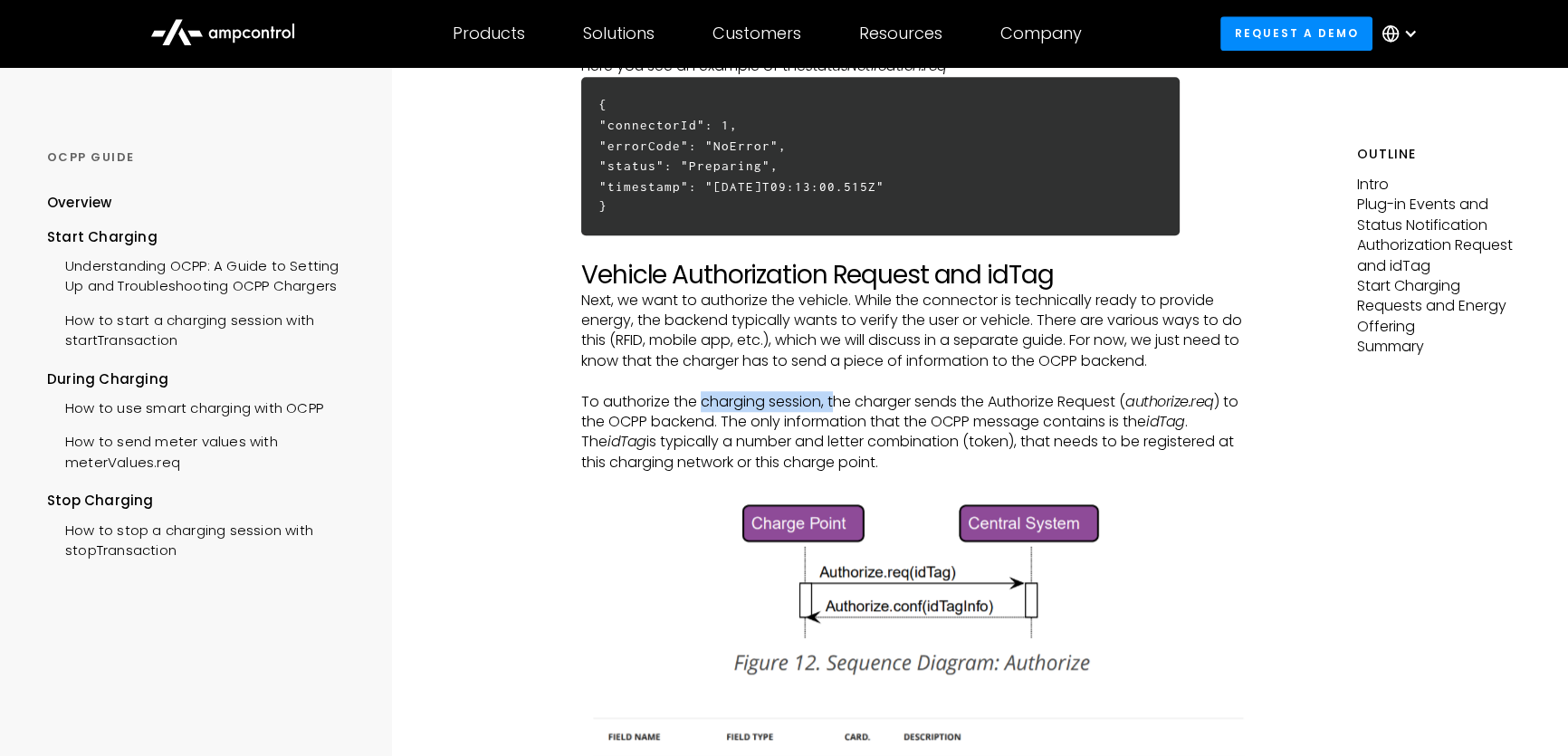
drag, startPoint x: 755, startPoint y: 398, endPoint x: 872, endPoint y: 392, distance: 117.2
click at [849, 393] on p "To authorize the charging session, the charger sends the Authorize Request ( au…" at bounding box center [913, 433] width 665 height 82
click at [880, 392] on p "To authorize the charging session, the charger sends the Authorize Request ( au…" at bounding box center [913, 433] width 665 height 82
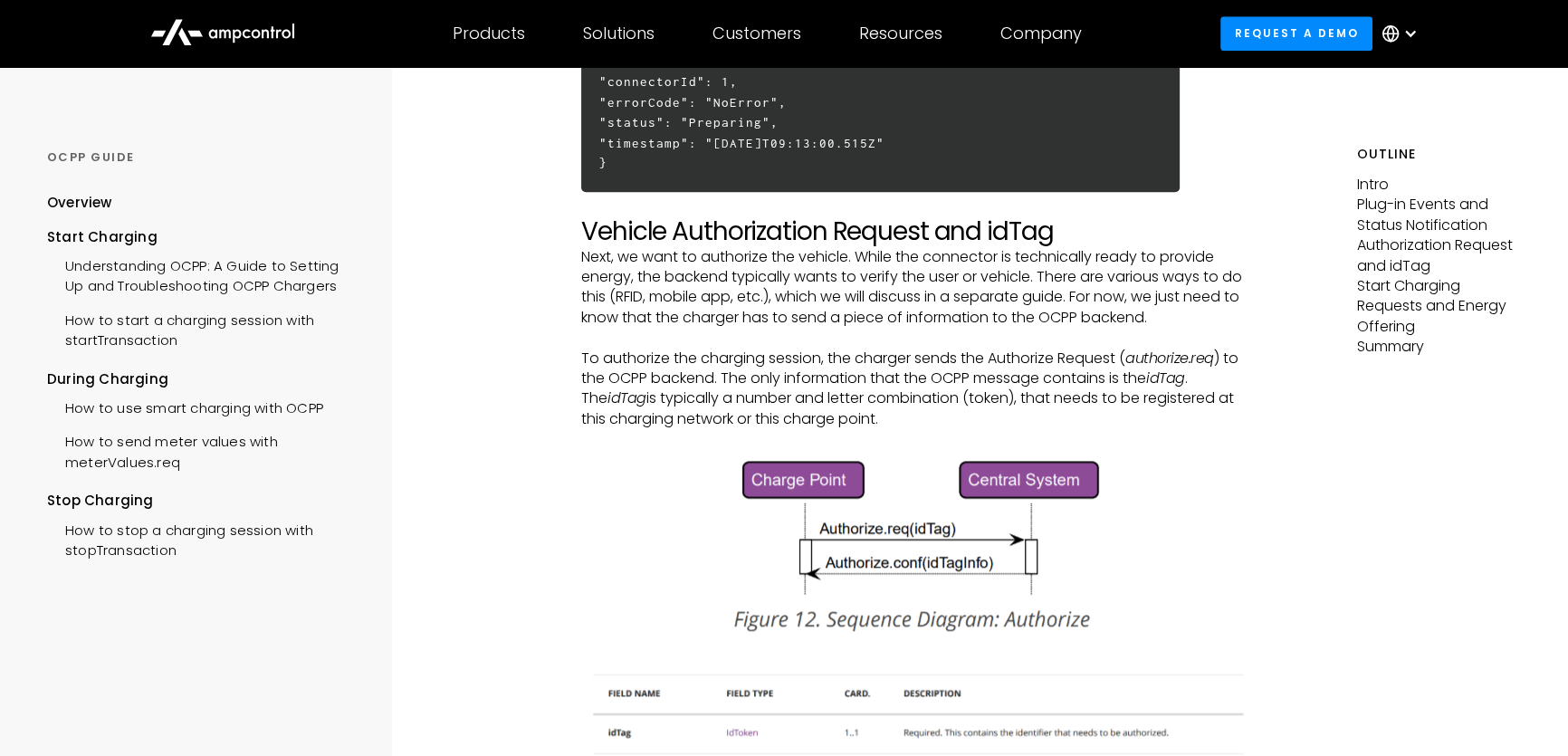
scroll to position [2152, 0]
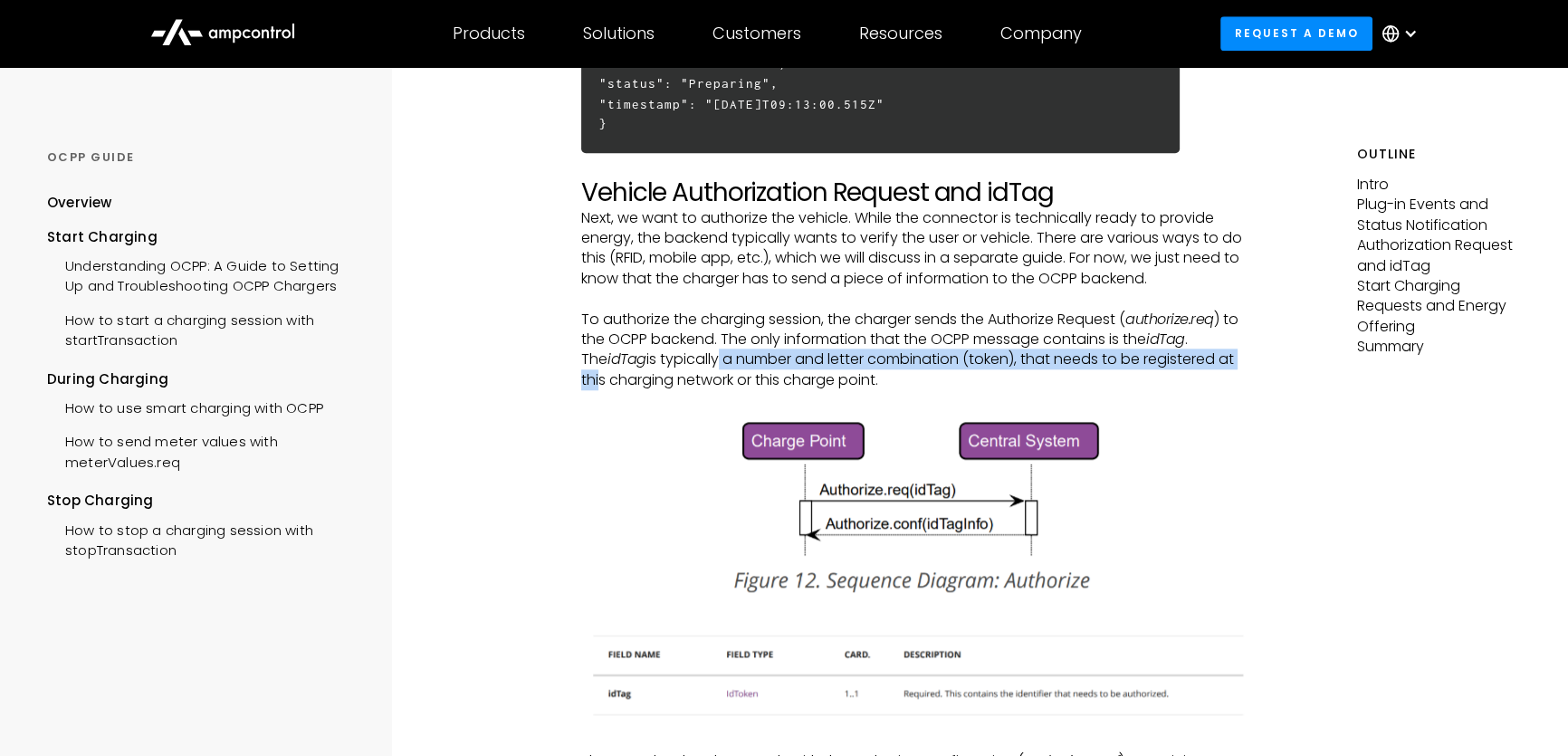
drag, startPoint x: 670, startPoint y: 368, endPoint x: 779, endPoint y: 362, distance: 109.2
click at [779, 362] on p "To authorize the charging session, the charger sends the Authorize Request ( au…" at bounding box center [913, 350] width 665 height 82
click at [831, 362] on p "To authorize the charging session, the charger sends the Authorize Request ( au…" at bounding box center [913, 350] width 665 height 82
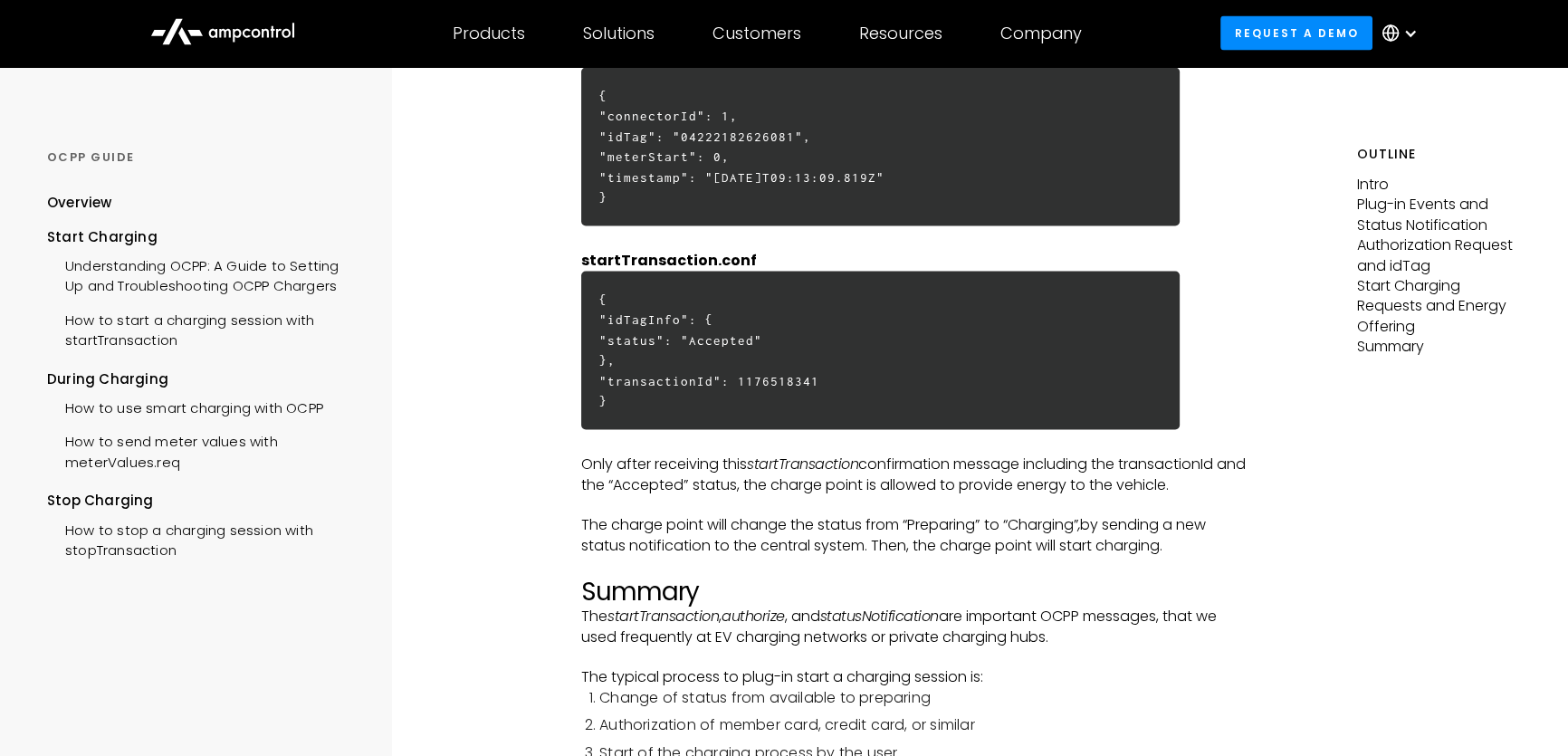
scroll to position [4456, 0]
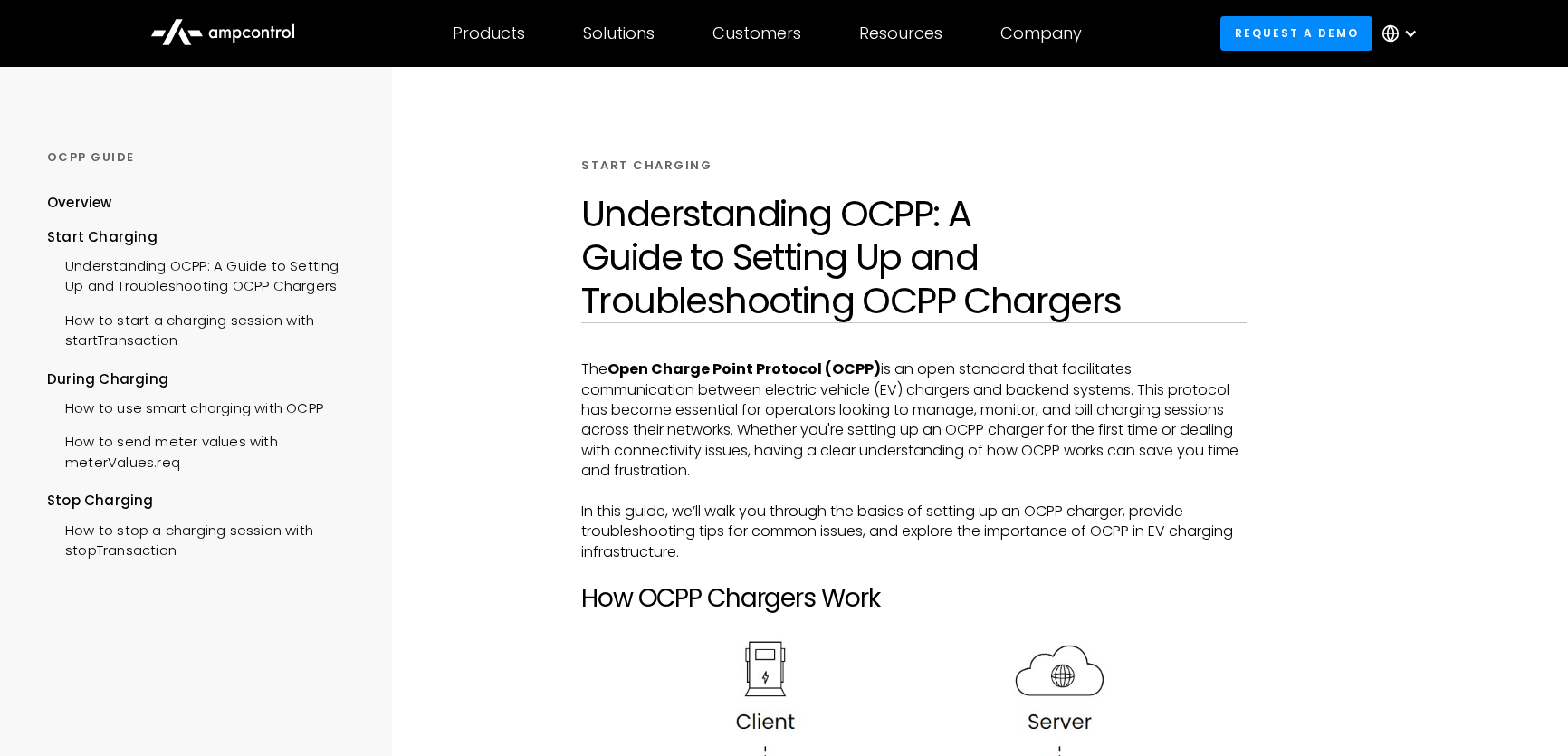
scroll to position [3375, 0]
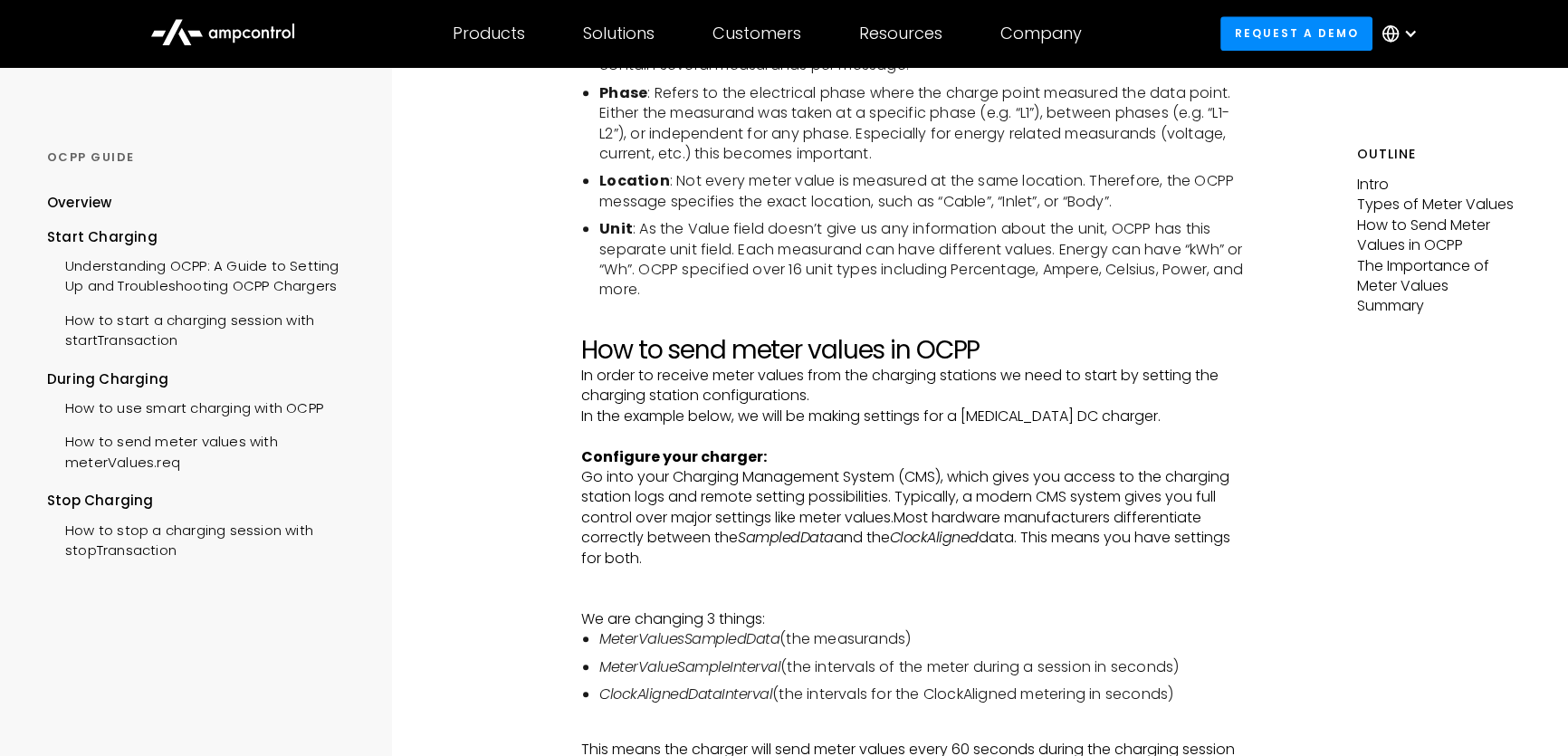
scroll to position [2201, 0]
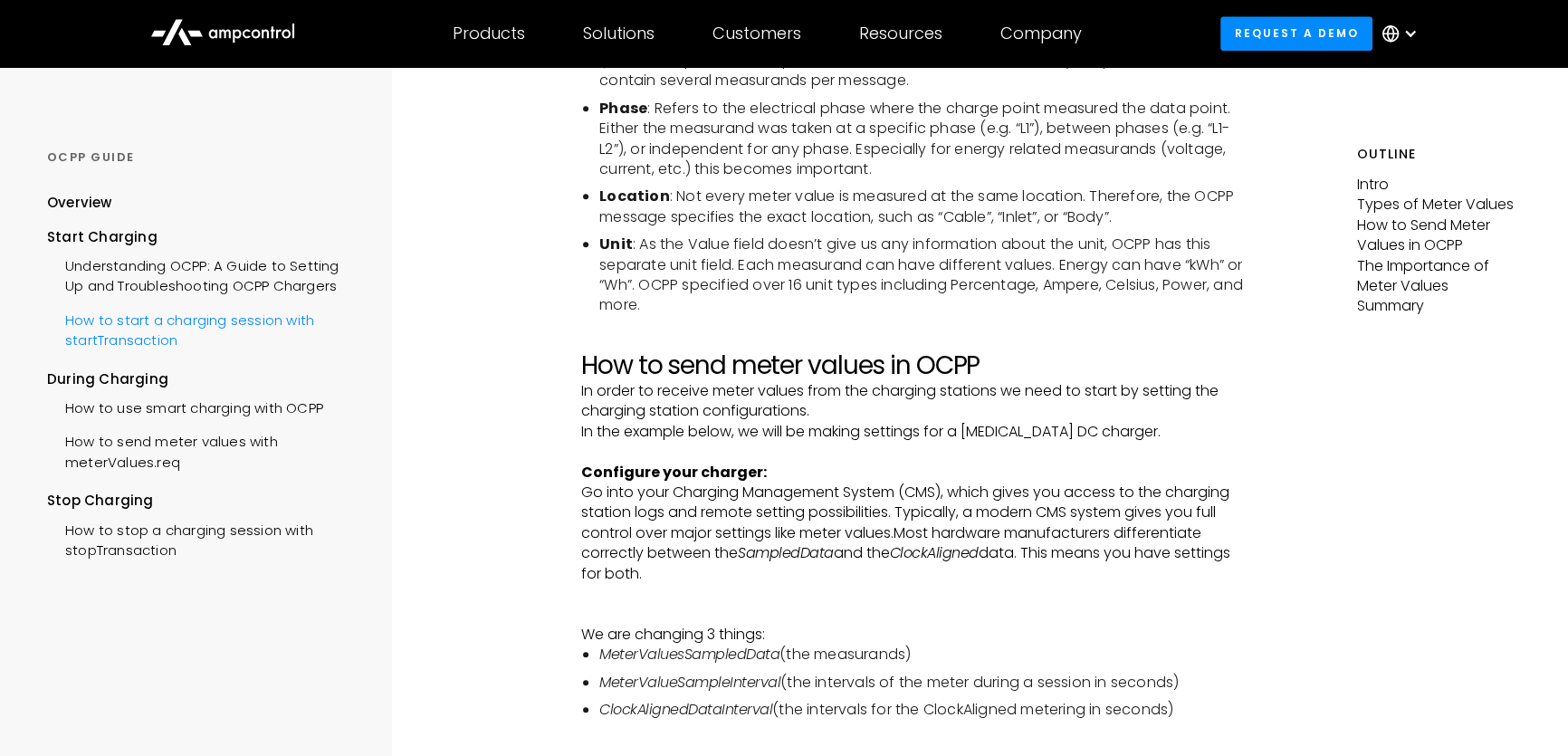
click at [264, 320] on div "How to start a charging session with startTransaction" at bounding box center [204, 329] width 313 height 54
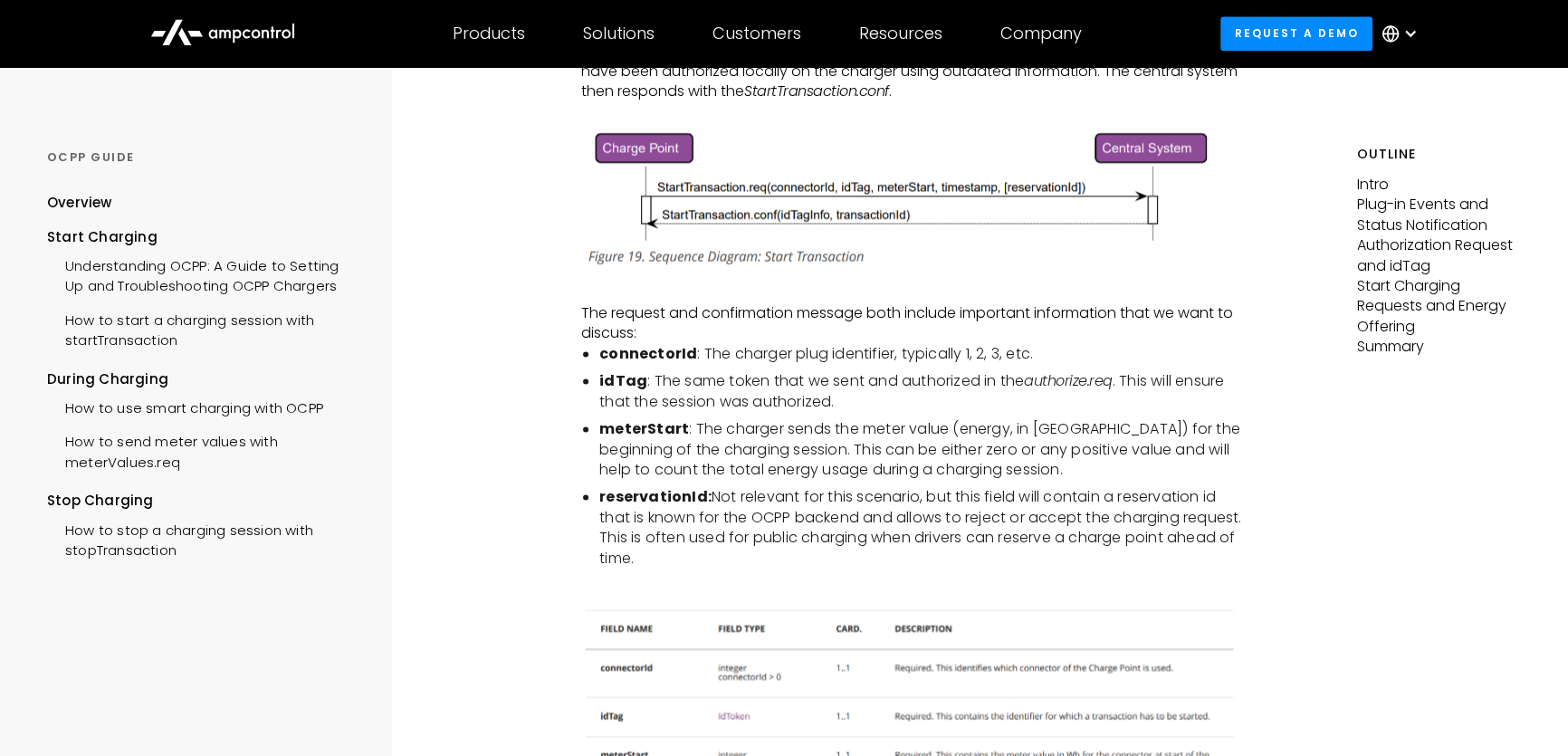
scroll to position [3131, 0]
